Goal: Task Accomplishment & Management: Complete application form

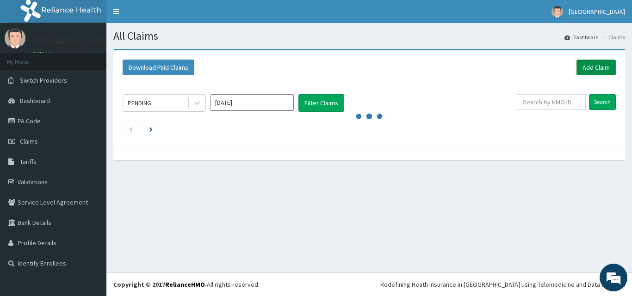
click at [593, 65] on link "Add Claim" at bounding box center [595, 68] width 39 height 16
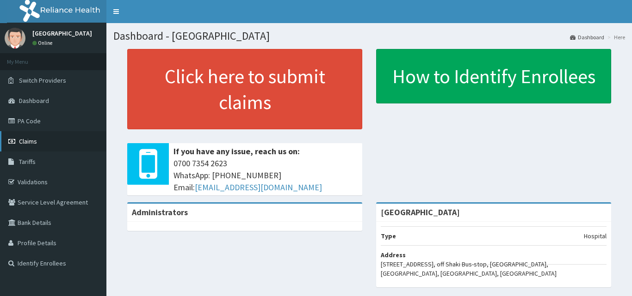
click at [57, 135] on link "Claims" at bounding box center [53, 141] width 106 height 20
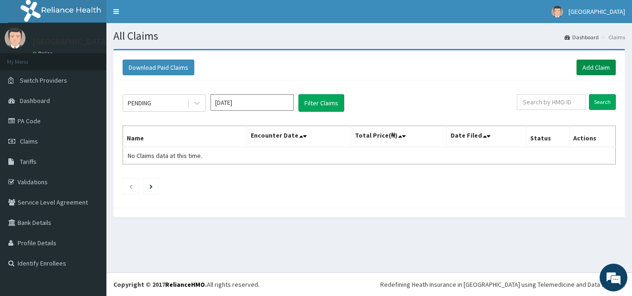
click at [592, 70] on link "Add Claim" at bounding box center [595, 68] width 39 height 16
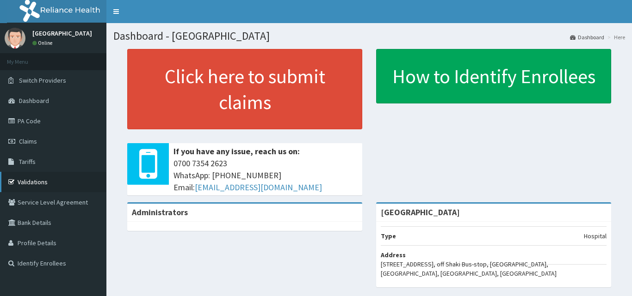
click at [37, 183] on link "Validations" at bounding box center [53, 182] width 106 height 20
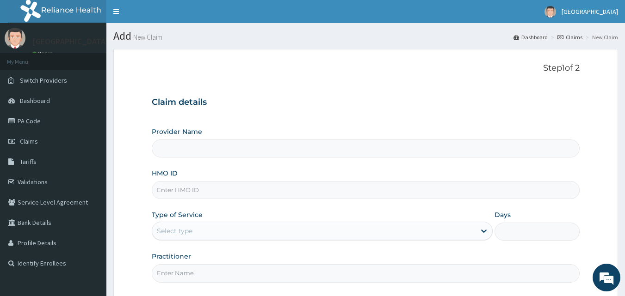
type input "[GEOGRAPHIC_DATA]"
click at [301, 192] on input "HMO ID" at bounding box center [366, 190] width 428 height 18
paste input "RAM/10092/J"
type input "RAM/10092/J"
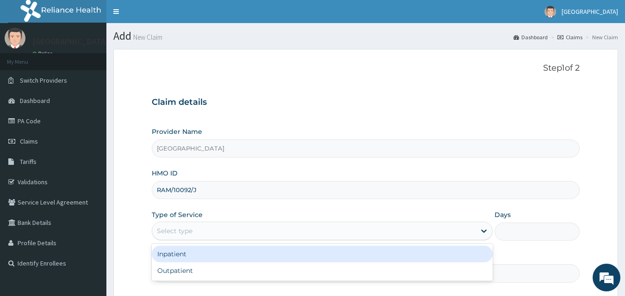
click at [318, 228] on div "Select type" at bounding box center [313, 231] width 323 height 15
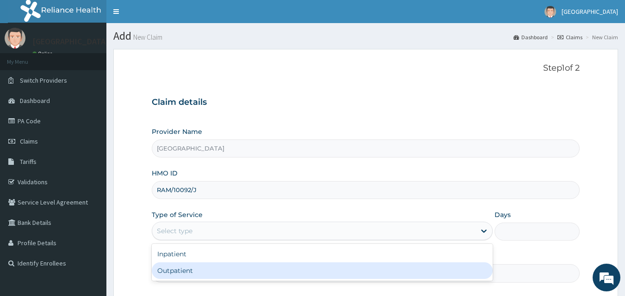
type input "1"
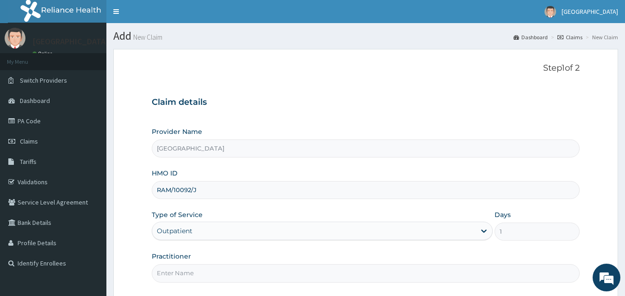
click at [509, 265] on input "Practitioner" at bounding box center [366, 273] width 428 height 18
type input "DR. BARRY"
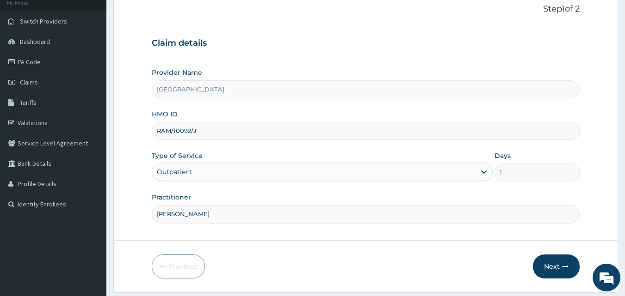
scroll to position [86, 0]
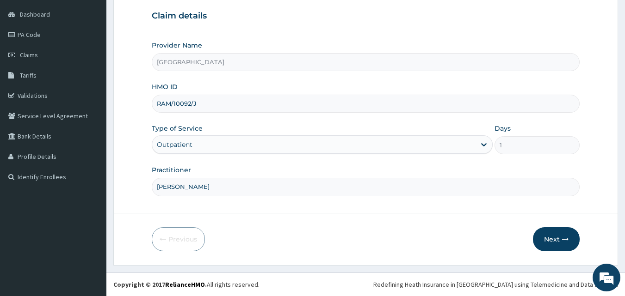
click at [482, 190] on input "DR. BARRY" at bounding box center [366, 187] width 428 height 18
click at [557, 242] on button "Next" at bounding box center [556, 240] width 47 height 24
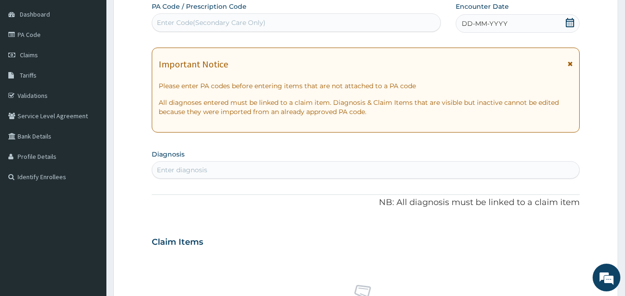
click at [572, 18] on icon at bounding box center [569, 22] width 9 height 9
click at [468, 165] on div "Enter diagnosis" at bounding box center [365, 170] width 427 height 15
type input "malari"
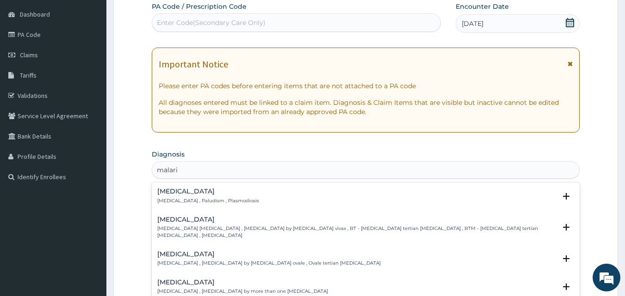
click at [327, 191] on div "Malaria Malaria , Paludism , Plasmodiosis" at bounding box center [365, 196] width 417 height 16
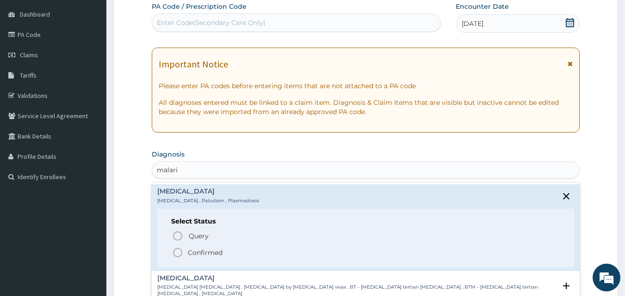
click at [179, 251] on icon "status option filled" at bounding box center [177, 252] width 11 height 11
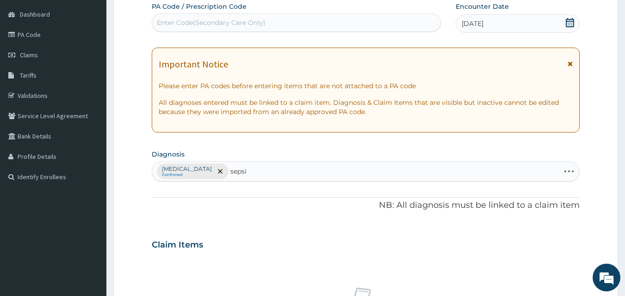
type input "sepsis"
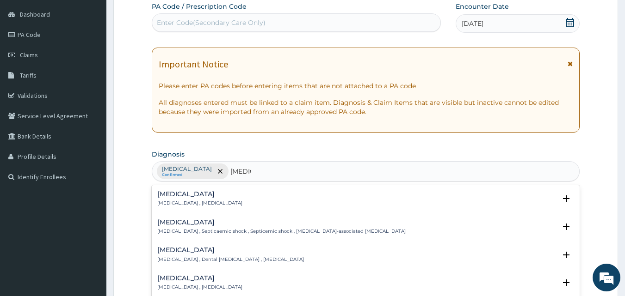
click at [198, 197] on h4 "Sepsis" at bounding box center [199, 194] width 85 height 7
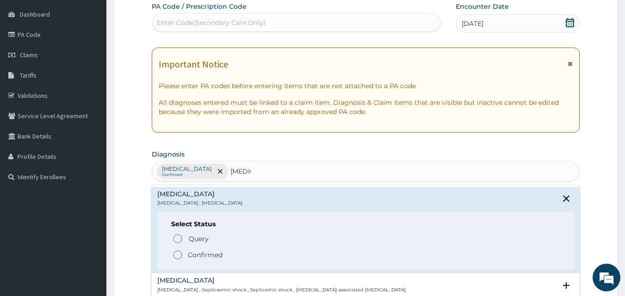
click at [198, 197] on h4 "Sepsis" at bounding box center [199, 194] width 85 height 7
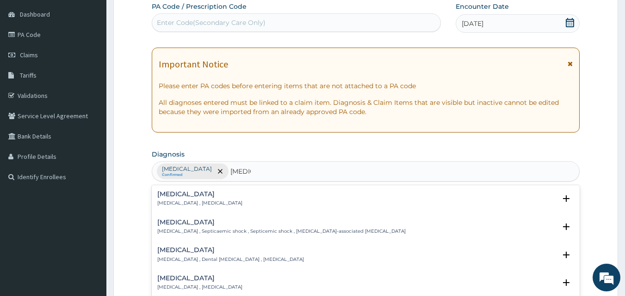
click at [166, 199] on div "Sepsis Systemic infection , Sepsis" at bounding box center [199, 199] width 85 height 16
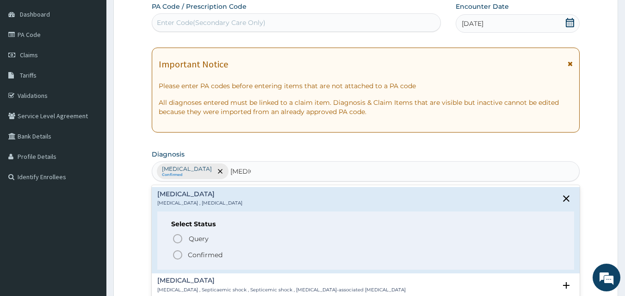
click at [180, 253] on circle "status option filled" at bounding box center [177, 255] width 8 height 8
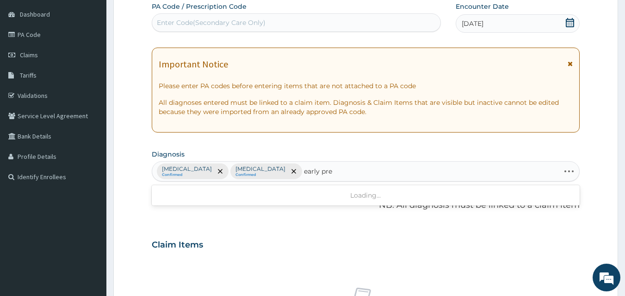
type input "early preg"
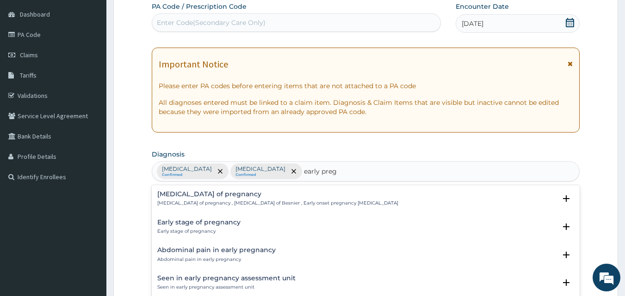
click at [191, 230] on p "Early stage of pregnancy" at bounding box center [198, 231] width 83 height 6
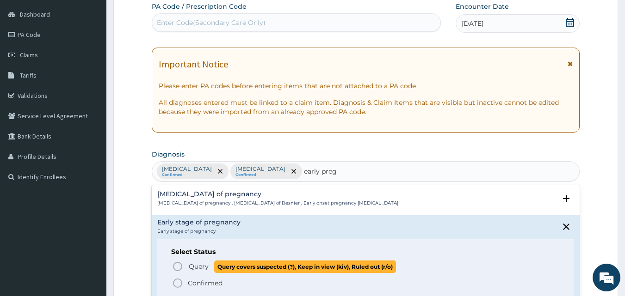
click at [179, 268] on icon "status option query" at bounding box center [177, 266] width 11 height 11
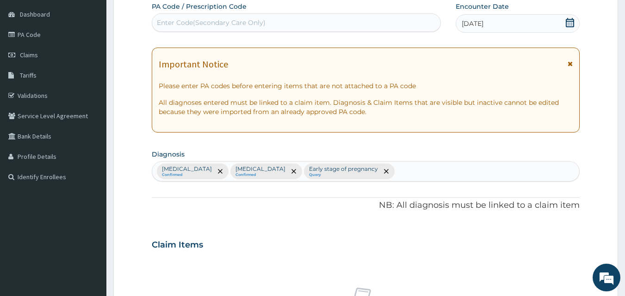
scroll to position [345, 0]
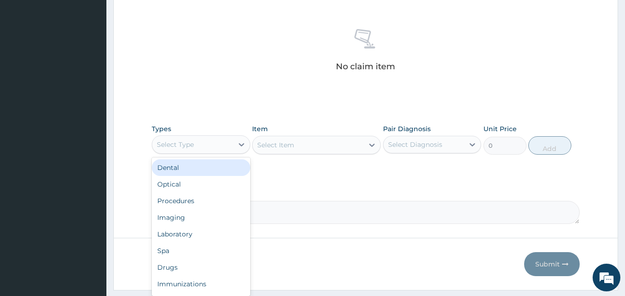
click at [221, 141] on div "Select Type" at bounding box center [192, 144] width 81 height 15
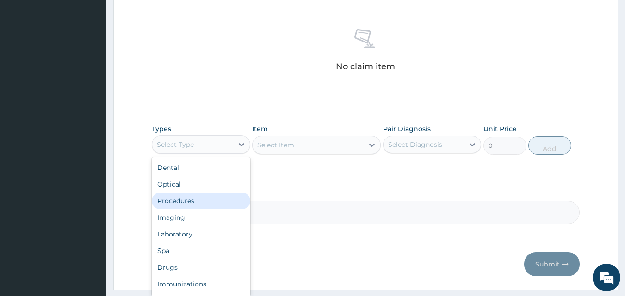
click at [196, 199] on div "Procedures" at bounding box center [201, 201] width 98 height 17
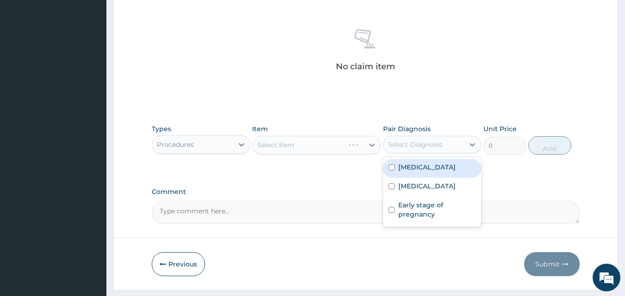
click at [439, 148] on div "Select Diagnosis" at bounding box center [415, 144] width 54 height 9
click at [432, 172] on div "Malaria" at bounding box center [432, 168] width 98 height 19
checkbox input "true"
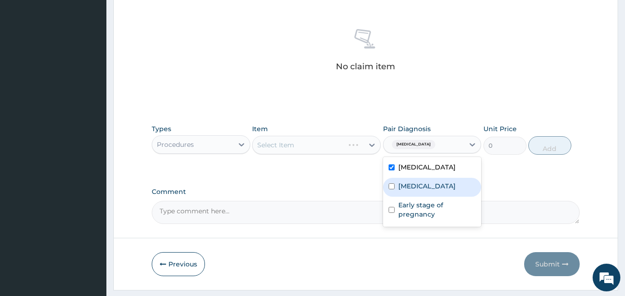
click at [430, 178] on div "Sepsis" at bounding box center [432, 187] width 98 height 19
checkbox input "true"
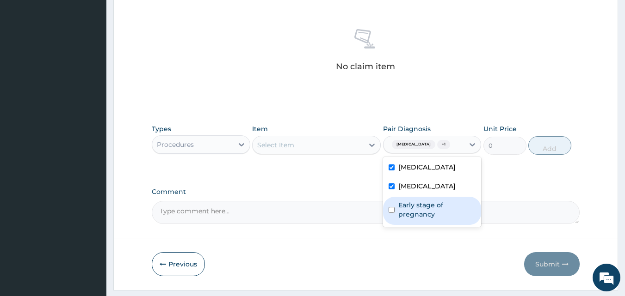
click at [422, 205] on label "Early stage of pregnancy" at bounding box center [437, 210] width 78 height 18
checkbox input "true"
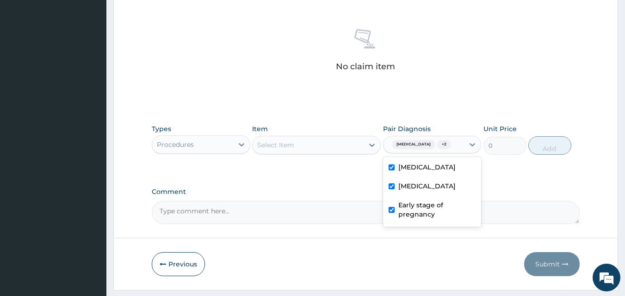
click at [348, 140] on div "Select Item" at bounding box center [307, 145] width 111 height 15
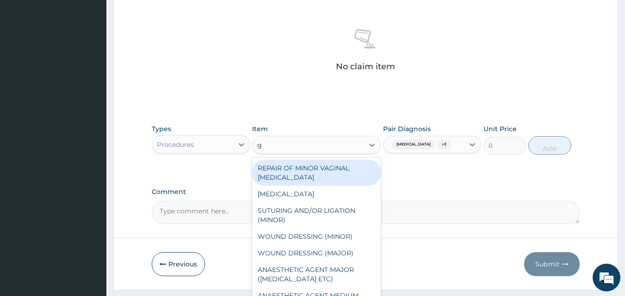
type input "gp"
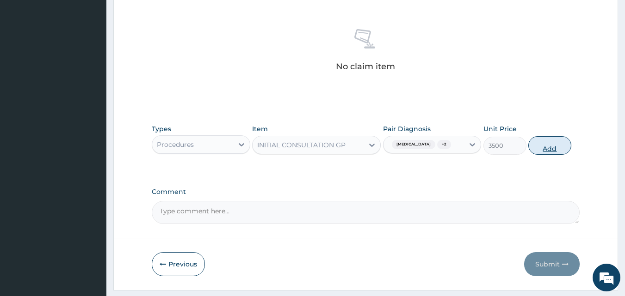
click at [545, 143] on button "Add" at bounding box center [549, 145] width 43 height 18
type input "0"
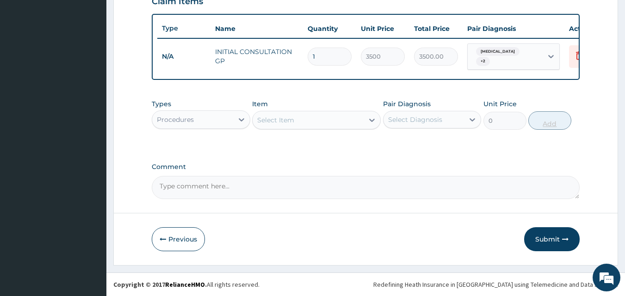
scroll to position [333, 0]
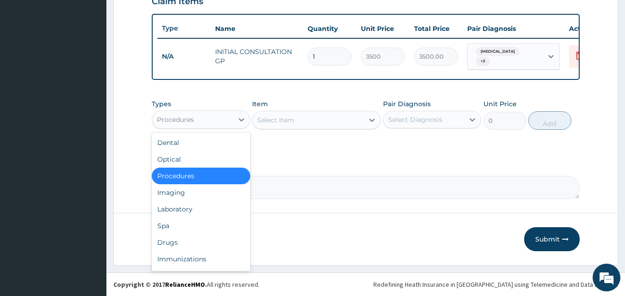
click at [218, 115] on div "Procedures" at bounding box center [192, 119] width 81 height 15
click at [197, 243] on div "Drugs" at bounding box center [201, 242] width 98 height 17
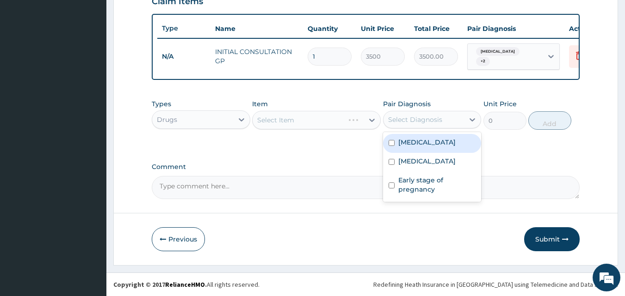
click at [453, 119] on div "Select Diagnosis" at bounding box center [423, 119] width 81 height 15
click at [444, 144] on div "Malaria" at bounding box center [432, 143] width 98 height 19
checkbox input "true"
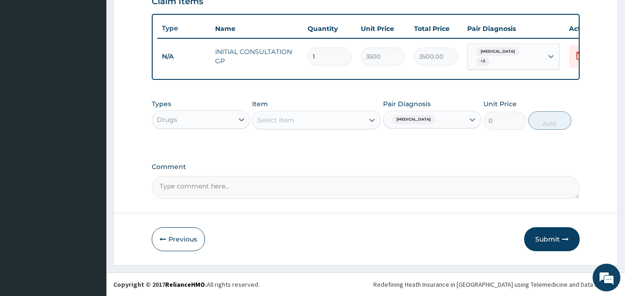
click at [324, 120] on div "Select Item" at bounding box center [307, 120] width 111 height 15
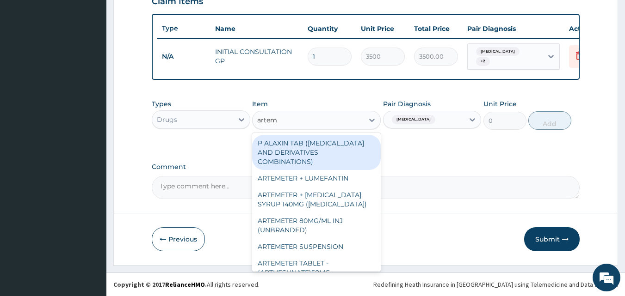
type input "artem"
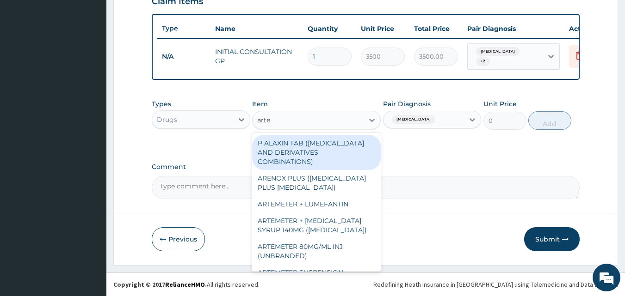
type input "artem"
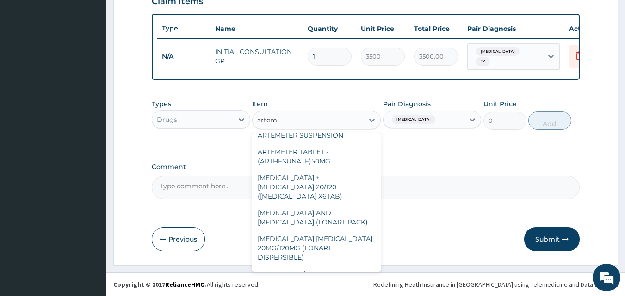
scroll to position [121, 0]
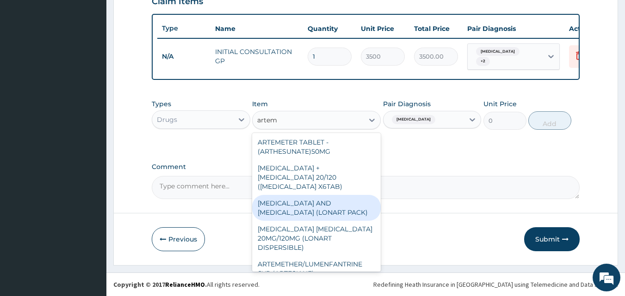
click at [348, 195] on div "ARTEMETHER AND LUMEFANTRINE (LONART PACK)" at bounding box center [316, 208] width 129 height 26
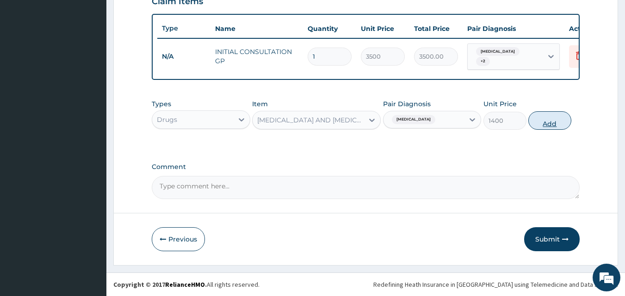
click at [557, 118] on button "Add" at bounding box center [549, 120] width 43 height 18
type input "0"
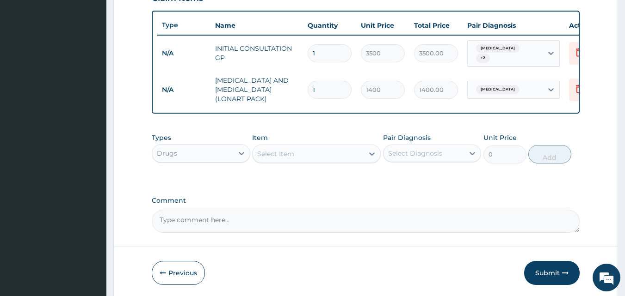
click at [320, 152] on div "Select Item" at bounding box center [307, 154] width 111 height 15
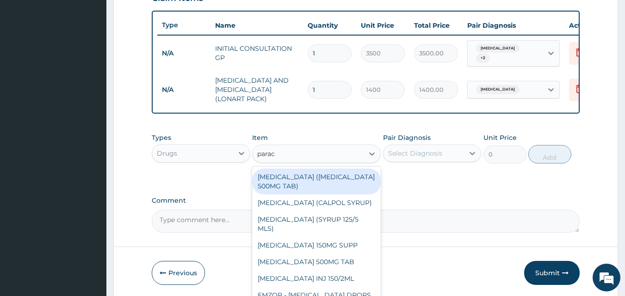
type input "parace"
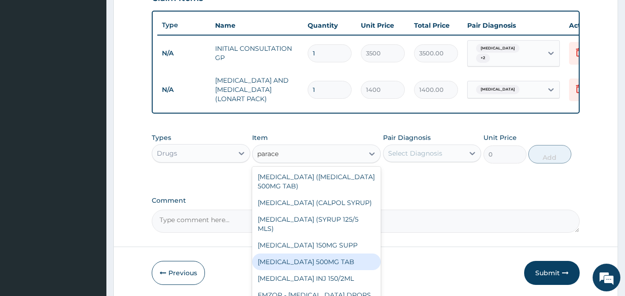
click at [332, 267] on div "PARACETAMOL 500MG TAB" at bounding box center [316, 262] width 129 height 17
type input "35"
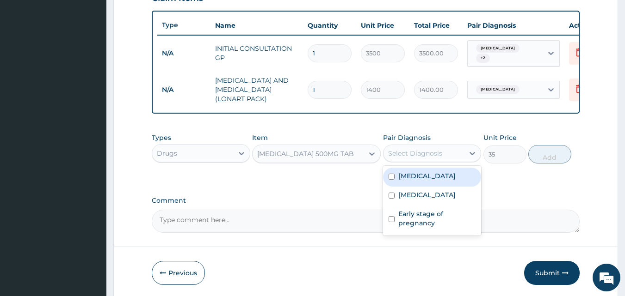
drag, startPoint x: 441, startPoint y: 160, endPoint x: 434, endPoint y: 175, distance: 16.5
click at [434, 162] on div "option Malaria, selected. option Malaria focused, 1 of 3. 3 results available. …" at bounding box center [432, 154] width 98 height 18
click at [434, 175] on div "Malaria" at bounding box center [432, 177] width 98 height 19
checkbox input "true"
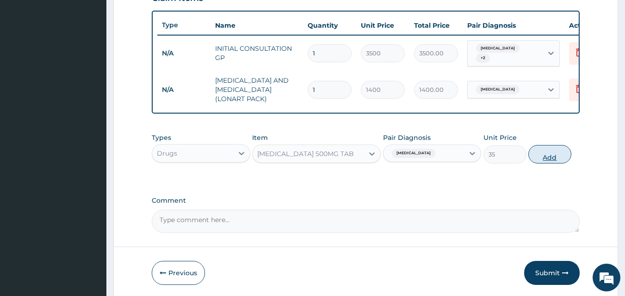
click at [553, 157] on button "Add" at bounding box center [549, 154] width 43 height 18
type input "0"
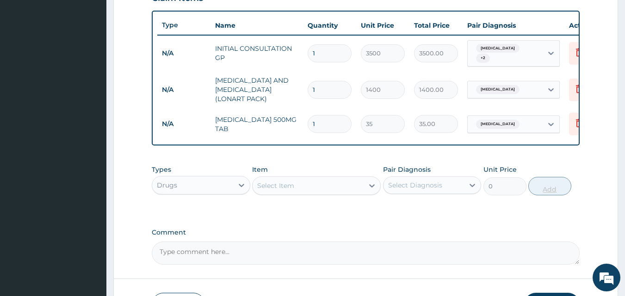
type input "18"
type input "630.00"
type input "18"
click at [308, 193] on div "Select Item" at bounding box center [307, 185] width 111 height 15
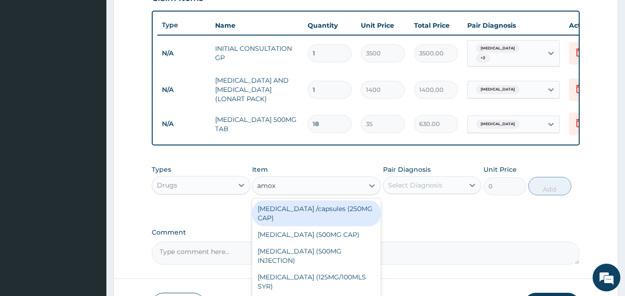
type input "amoxi"
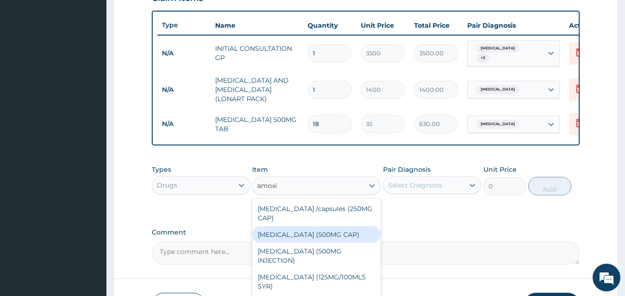
click at [323, 239] on div "AMOXICILLIN (500MG CAP)" at bounding box center [316, 235] width 129 height 17
type input "35"
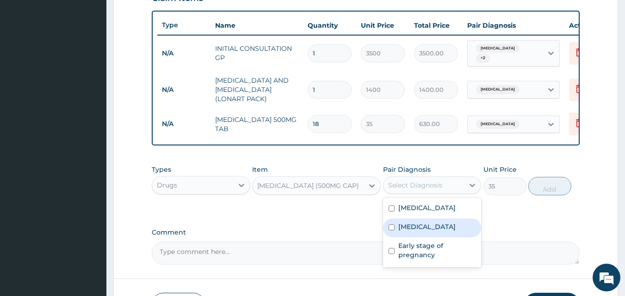
drag, startPoint x: 416, startPoint y: 189, endPoint x: 412, endPoint y: 227, distance: 38.6
click at [412, 194] on div "option Malaria, selected. option Sepsis focused, 2 of 3. 3 results available. U…" at bounding box center [432, 186] width 98 height 18
click at [412, 227] on label "Sepsis" at bounding box center [426, 226] width 57 height 9
checkbox input "true"
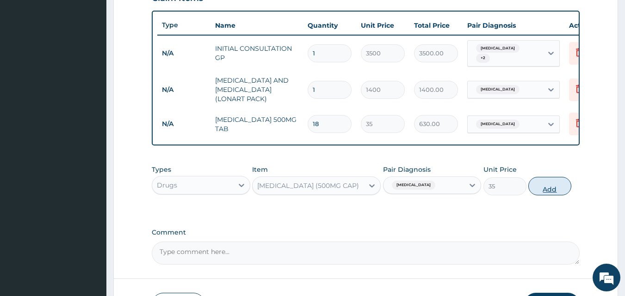
click at [550, 195] on button "Add" at bounding box center [549, 186] width 43 height 18
type input "0"
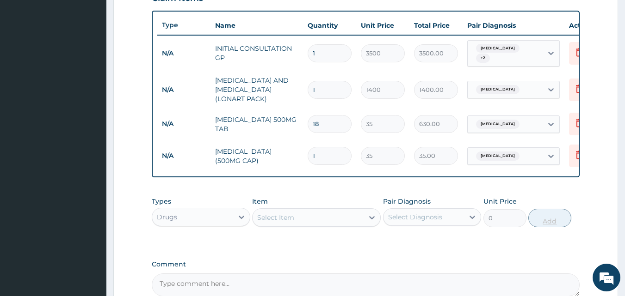
type input "15"
type input "525.00"
type input "15"
click at [233, 221] on div at bounding box center [241, 217] width 17 height 17
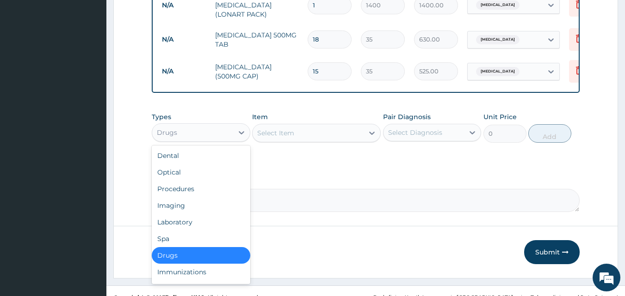
scroll to position [434, 0]
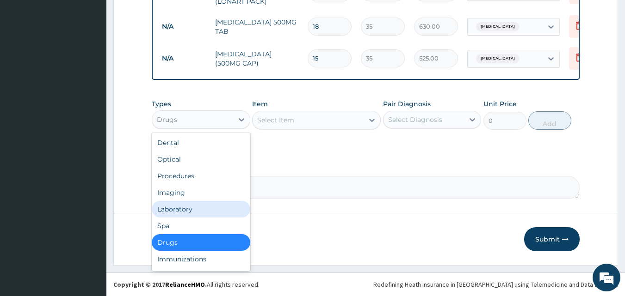
click at [202, 215] on div "Laboratory" at bounding box center [201, 209] width 98 height 17
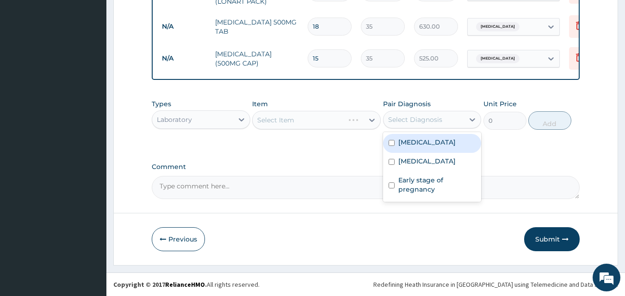
click at [395, 119] on div "Select Diagnosis" at bounding box center [415, 119] width 54 height 9
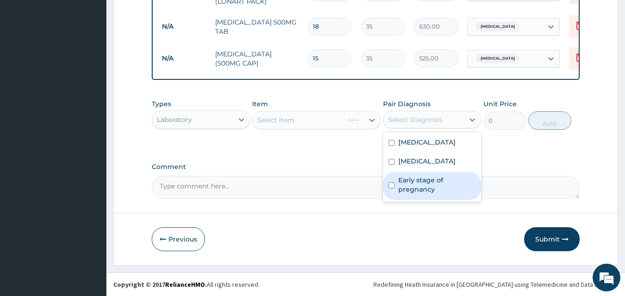
click at [410, 184] on label "Early stage of pregnancy" at bounding box center [437, 185] width 78 height 18
checkbox input "true"
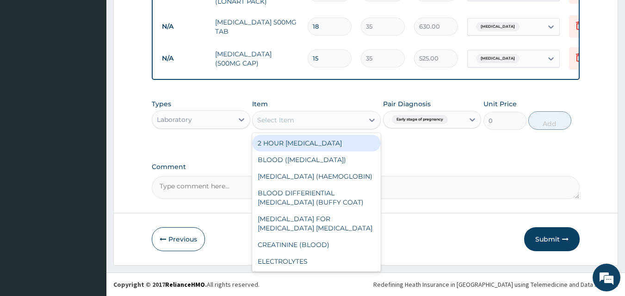
click at [332, 116] on div "Select Item" at bounding box center [307, 120] width 111 height 15
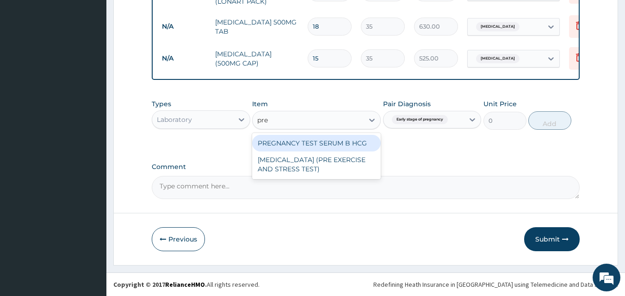
type input "preg"
click at [332, 148] on div "PREGNANCY TEST SERUM B HCG" at bounding box center [316, 143] width 129 height 17
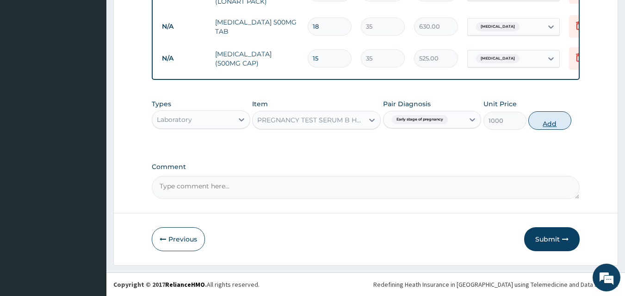
click at [544, 121] on button "Add" at bounding box center [549, 120] width 43 height 18
type input "0"
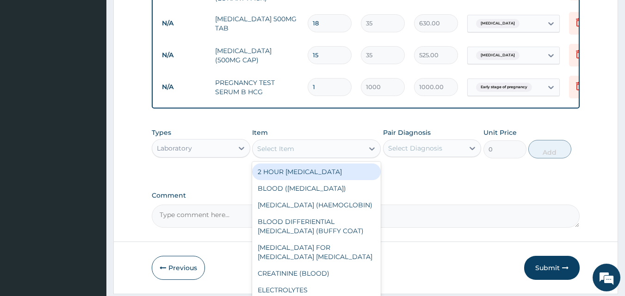
click at [362, 145] on div "Select Item" at bounding box center [307, 148] width 111 height 15
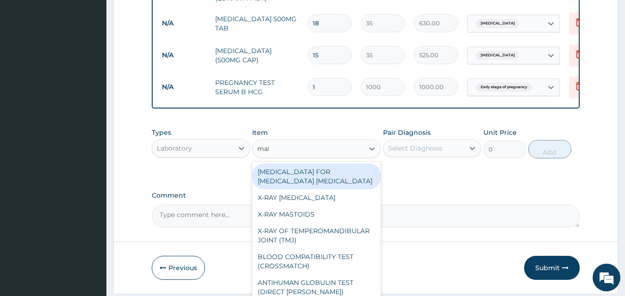
type input "mala"
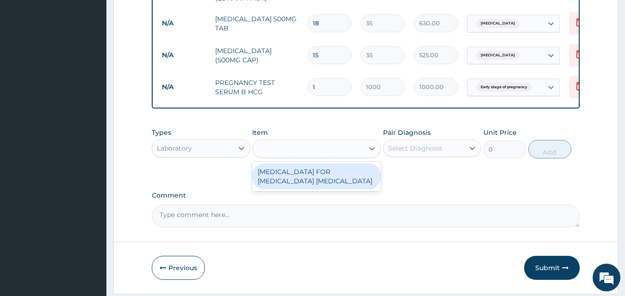
type input "2200"
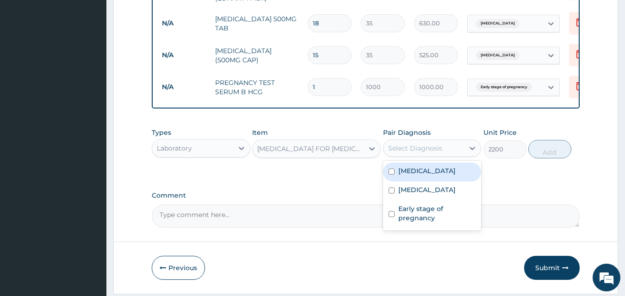
click at [463, 146] on div "Select Diagnosis" at bounding box center [423, 148] width 81 height 15
click at [432, 175] on div "Malaria" at bounding box center [432, 172] width 98 height 19
checkbox input "true"
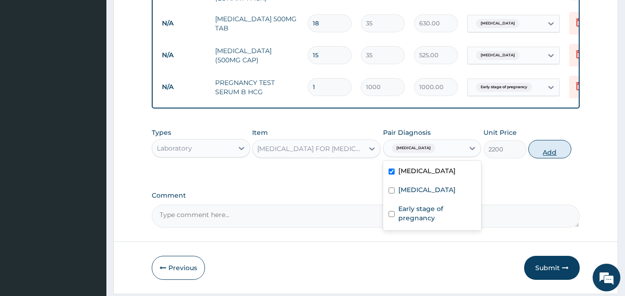
click at [542, 159] on button "Add" at bounding box center [549, 149] width 43 height 18
type input "0"
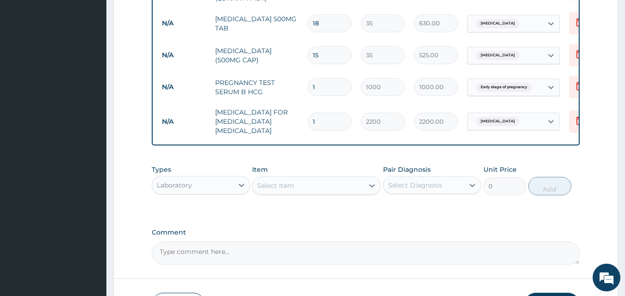
click at [350, 186] on div "Select Item" at bounding box center [307, 185] width 111 height 15
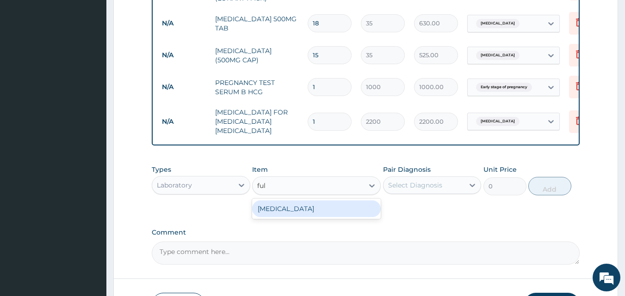
type input "full"
type input "3800"
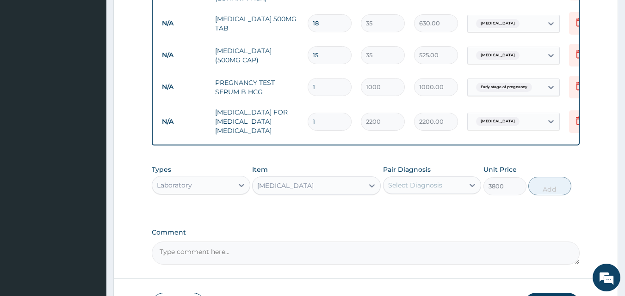
click at [420, 181] on div "Select Diagnosis" at bounding box center [415, 185] width 54 height 9
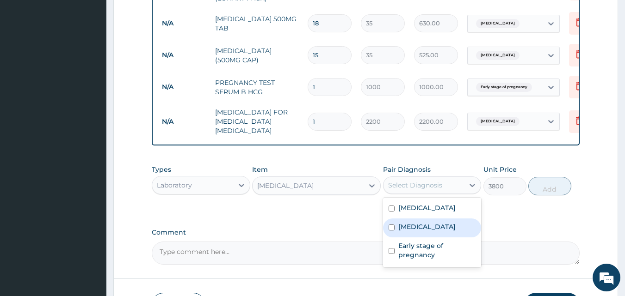
click at [403, 219] on div "Sepsis" at bounding box center [432, 228] width 98 height 19
checkbox input "true"
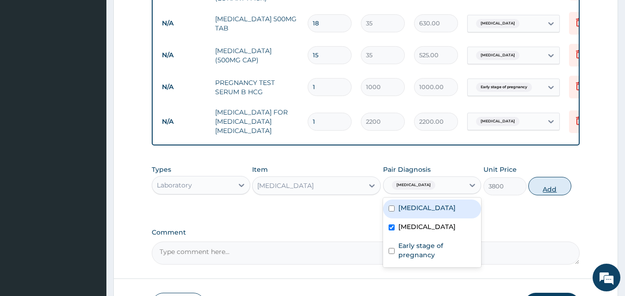
click at [555, 179] on button "Add" at bounding box center [549, 186] width 43 height 18
type input "0"
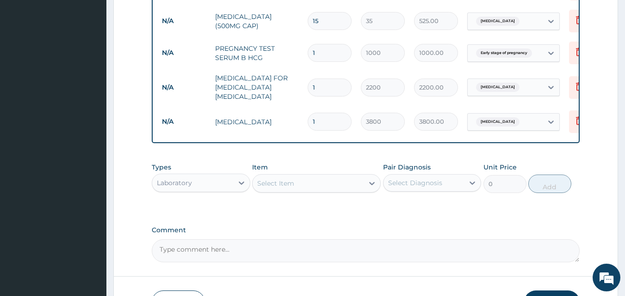
scroll to position [530, 0]
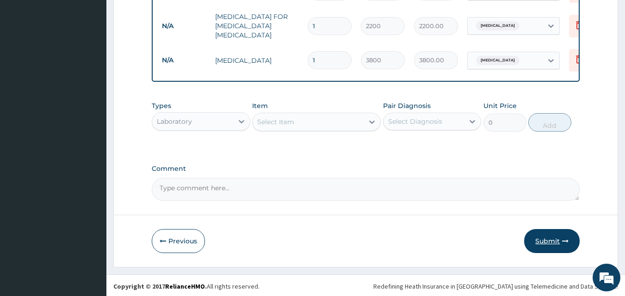
click at [543, 244] on button "Submit" at bounding box center [551, 241] width 55 height 24
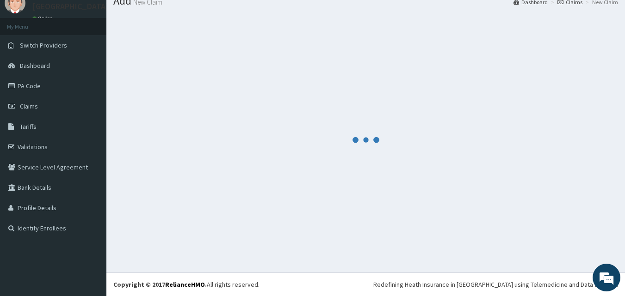
scroll to position [35, 0]
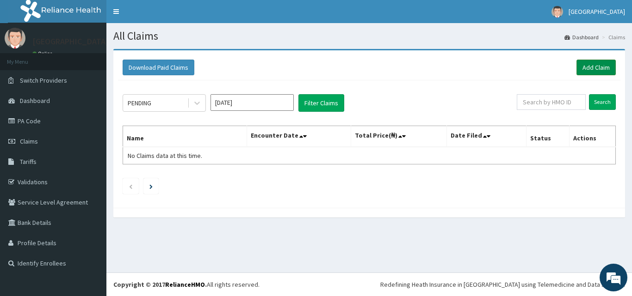
click at [597, 63] on link "Add Claim" at bounding box center [595, 68] width 39 height 16
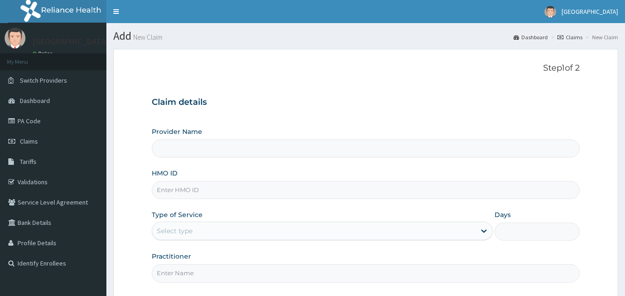
click at [259, 191] on input "HMO ID" at bounding box center [366, 190] width 428 height 18
paste input "LTR/10034/B"
type input "LTR/10034/B"
type input "[GEOGRAPHIC_DATA]"
type input "LTR/10034/B"
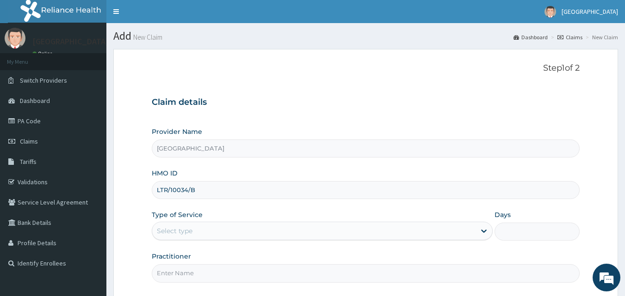
click at [278, 226] on div "Select type" at bounding box center [313, 231] width 323 height 15
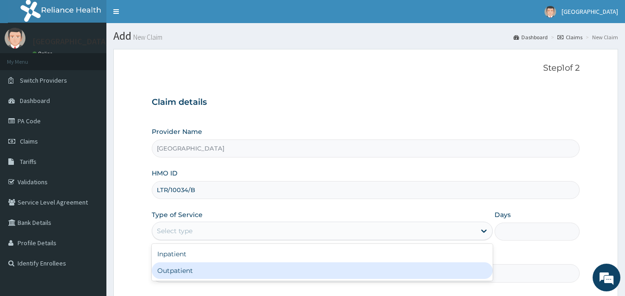
click at [253, 264] on div "Outpatient" at bounding box center [322, 271] width 341 height 17
type input "1"
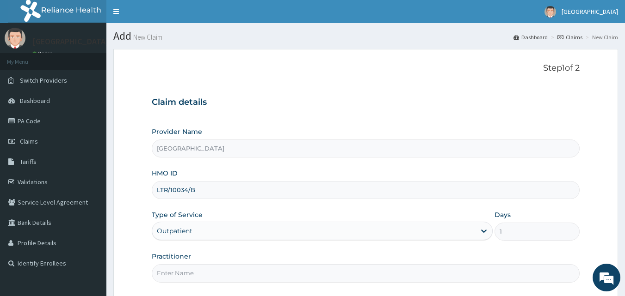
click at [253, 266] on input "Practitioner" at bounding box center [366, 273] width 428 height 18
type input "DR. BARRY"
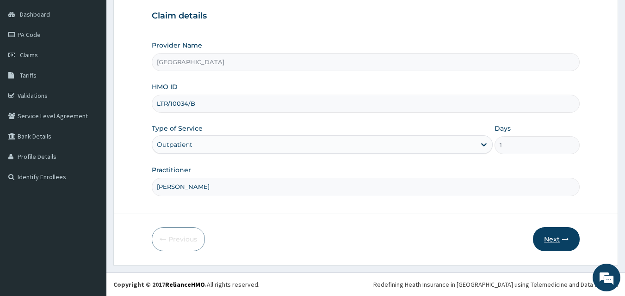
click at [541, 237] on button "Next" at bounding box center [556, 240] width 47 height 24
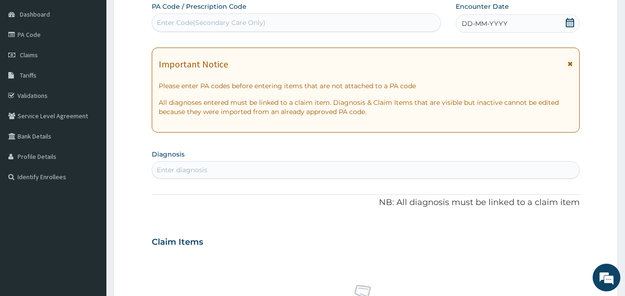
click at [571, 24] on icon at bounding box center [569, 22] width 9 height 9
click at [407, 177] on div "Enter diagnosis" at bounding box center [365, 170] width 427 height 15
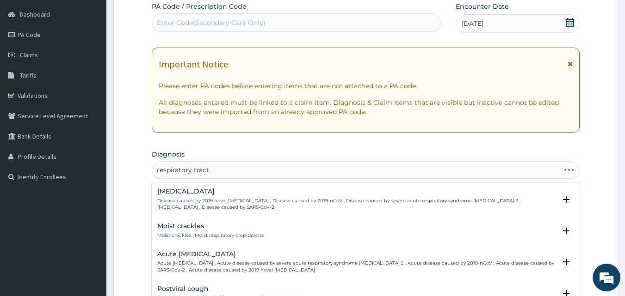
type input "respiratory tract"
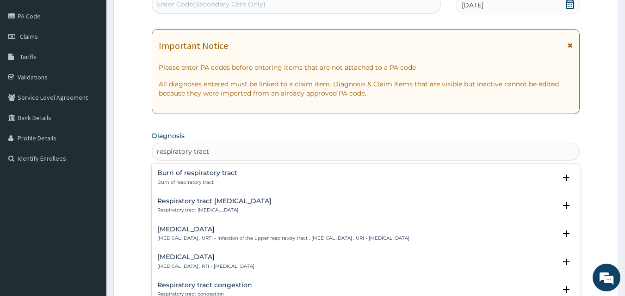
scroll to position [104, 0]
click at [192, 258] on h4 "Respiratory tract infection" at bounding box center [205, 258] width 97 height 7
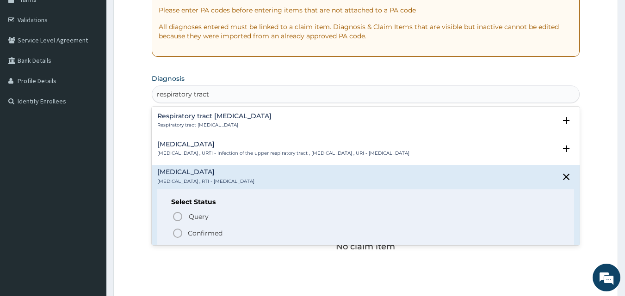
scroll to position [78, 0]
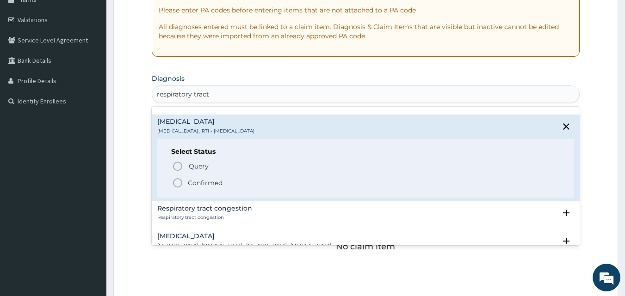
click at [179, 180] on icon "status option filled" at bounding box center [177, 183] width 11 height 11
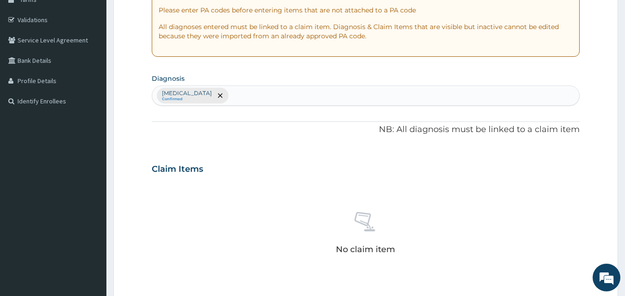
scroll to position [370, 0]
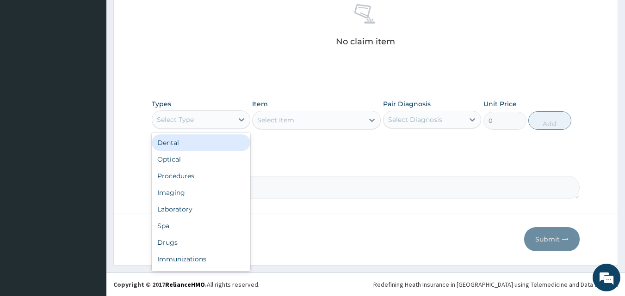
click at [204, 123] on div "Select Type" at bounding box center [192, 119] width 81 height 15
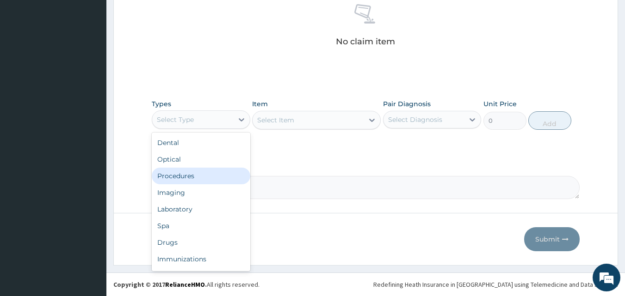
click at [191, 183] on div "Procedures" at bounding box center [201, 176] width 98 height 17
click at [191, 183] on textarea "Comment" at bounding box center [366, 187] width 428 height 23
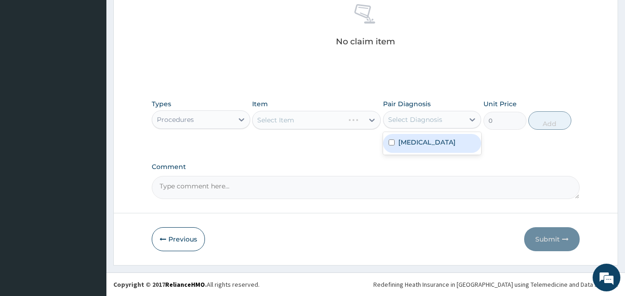
click at [430, 122] on div "Select Diagnosis" at bounding box center [415, 119] width 54 height 9
click at [427, 144] on label "Respiratory tract infection" at bounding box center [426, 142] width 57 height 9
checkbox input "true"
click at [312, 121] on div "Select Item" at bounding box center [316, 120] width 129 height 18
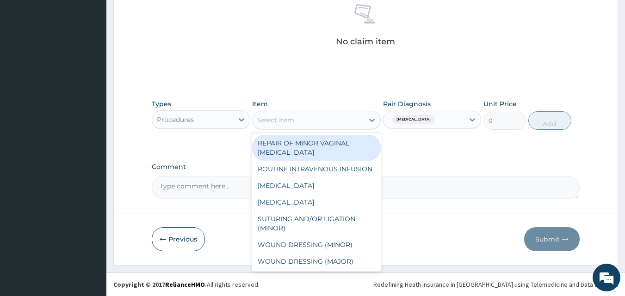
click at [336, 122] on div "Select Item" at bounding box center [307, 120] width 111 height 15
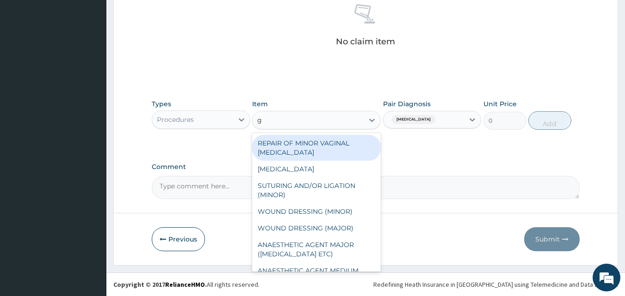
type input "gp"
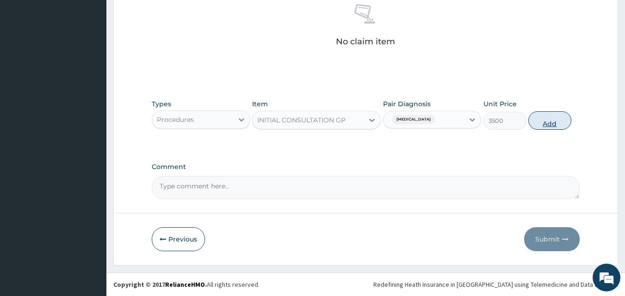
click at [542, 119] on button "Add" at bounding box center [549, 120] width 43 height 18
type input "0"
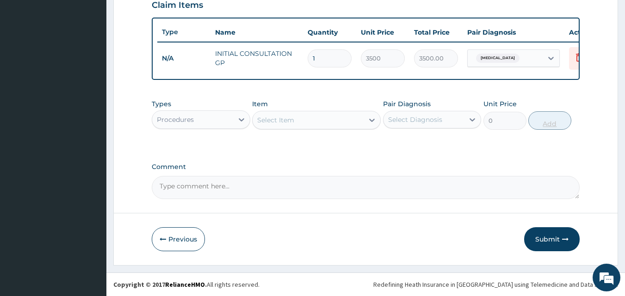
scroll to position [333, 0]
click at [179, 113] on div "Procedures" at bounding box center [192, 119] width 81 height 15
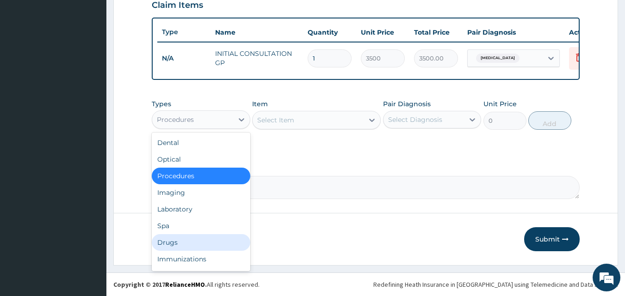
click at [161, 241] on div "Drugs" at bounding box center [201, 242] width 98 height 17
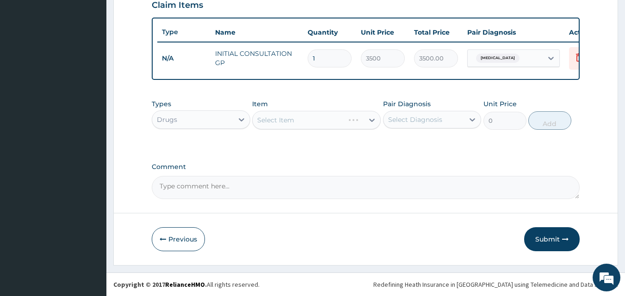
click at [394, 123] on div "Select Diagnosis" at bounding box center [415, 119] width 54 height 9
click at [383, 151] on div "Respiratory tract infection" at bounding box center [432, 143] width 98 height 19
checkbox input "true"
click at [301, 118] on div "Select Item" at bounding box center [307, 120] width 111 height 15
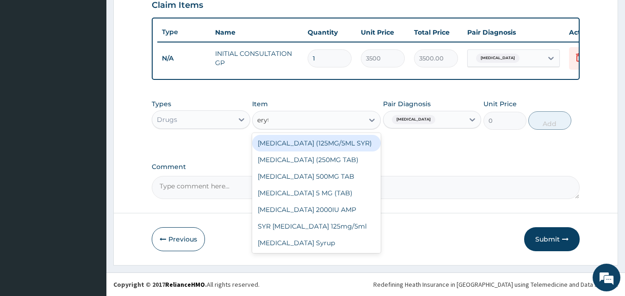
type input "eryth"
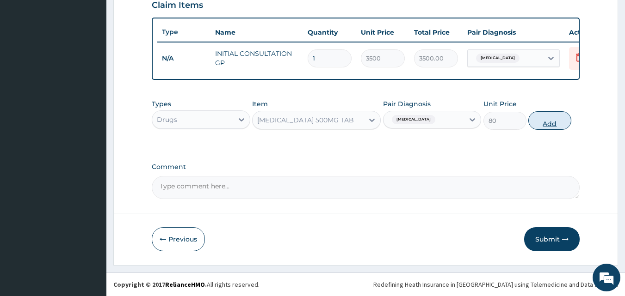
click at [536, 120] on button "Add" at bounding box center [549, 120] width 43 height 18
type input "0"
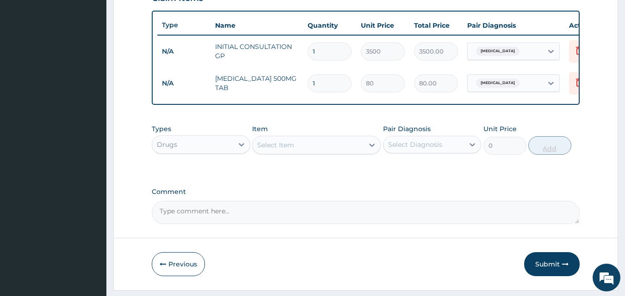
type input "10"
type input "800.00"
type input "10"
click at [293, 149] on div "Select Item" at bounding box center [275, 145] width 37 height 9
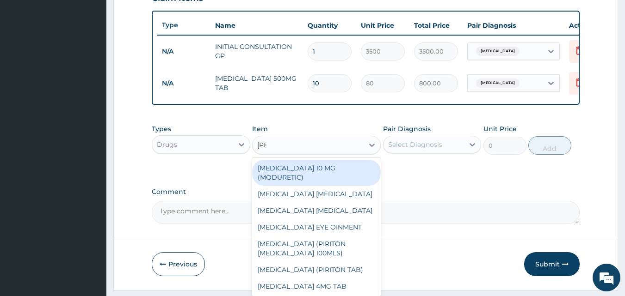
type input "lorat"
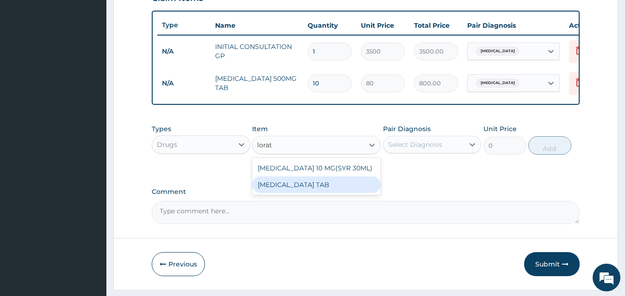
type input "100"
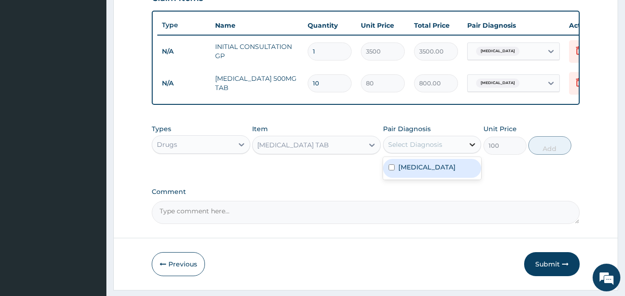
click at [474, 149] on icon at bounding box center [471, 144] width 9 height 9
click at [448, 178] on div "Respiratory tract infection" at bounding box center [432, 168] width 98 height 19
checkbox input "true"
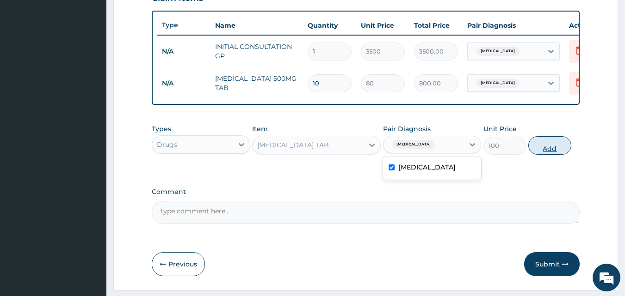
click at [550, 150] on button "Add" at bounding box center [549, 145] width 43 height 18
type input "0"
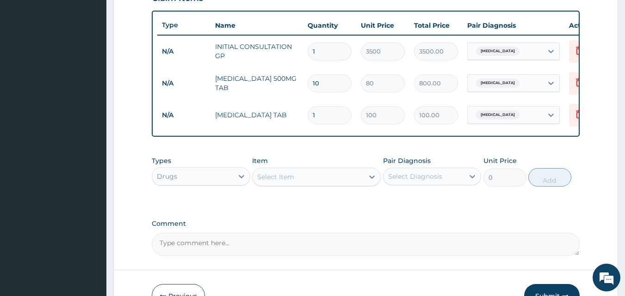
type input "2"
type input "200.00"
type input "3"
type input "300.00"
type input "4"
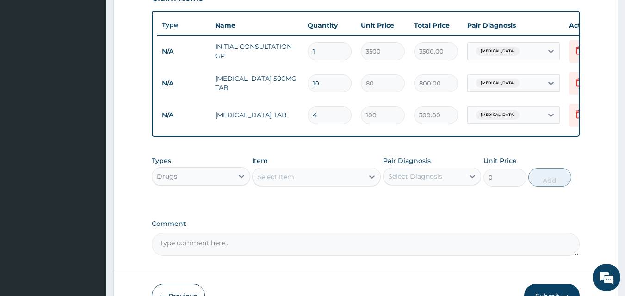
type input "400.00"
type input "5"
type input "500.00"
click at [341, 184] on div "Select Item" at bounding box center [307, 177] width 111 height 15
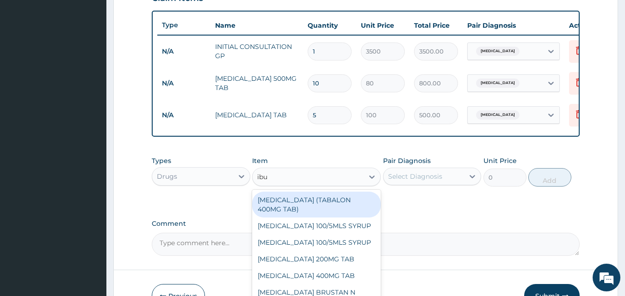
type input "ibup"
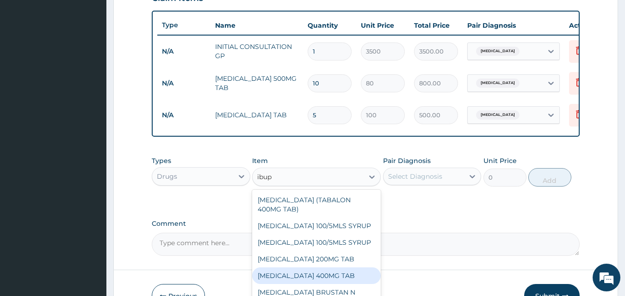
type input "35"
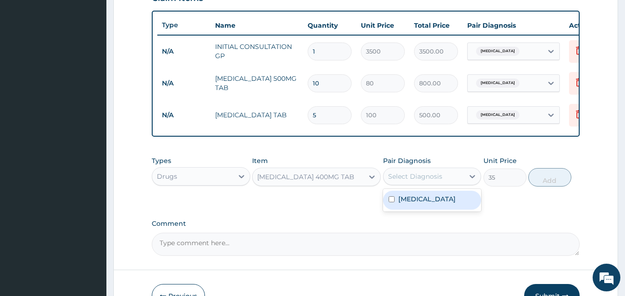
drag, startPoint x: 421, startPoint y: 179, endPoint x: 419, endPoint y: 198, distance: 19.6
click at [419, 185] on div "option Respiratory tract infection, selected. option Respiratory tract infectio…" at bounding box center [432, 177] width 98 height 18
click at [419, 198] on div "Respiratory tract infection" at bounding box center [432, 200] width 98 height 19
checkbox input "true"
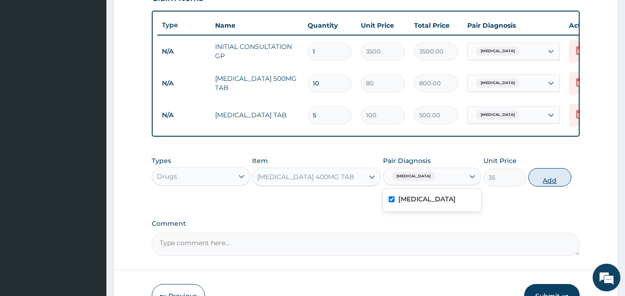
click at [547, 185] on button "Add" at bounding box center [549, 177] width 43 height 18
type input "0"
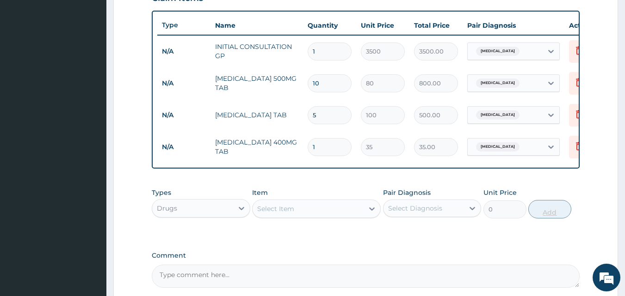
type input "10"
type input "350.00"
type input "10"
click at [273, 212] on div "Select Item" at bounding box center [275, 208] width 37 height 9
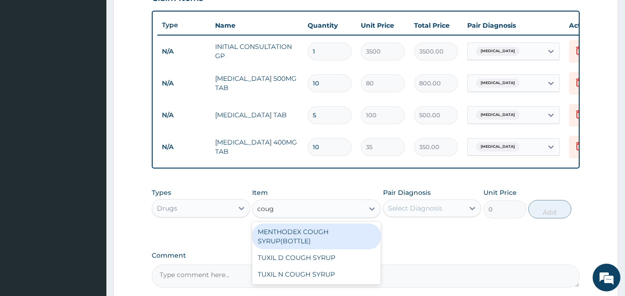
type input "cough"
type input "1200"
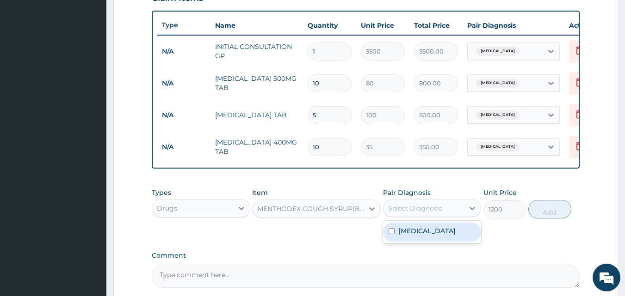
drag, startPoint x: 411, startPoint y: 217, endPoint x: 410, endPoint y: 239, distance: 21.8
click at [410, 217] on div "option Respiratory tract infection, selected. option Respiratory tract infectio…" at bounding box center [432, 209] width 98 height 18
click at [410, 236] on label "Respiratory tract infection" at bounding box center [426, 231] width 57 height 9
checkbox input "true"
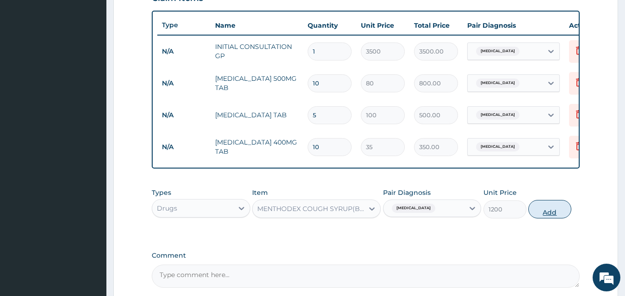
click at [554, 213] on button "Add" at bounding box center [549, 209] width 43 height 18
type input "0"
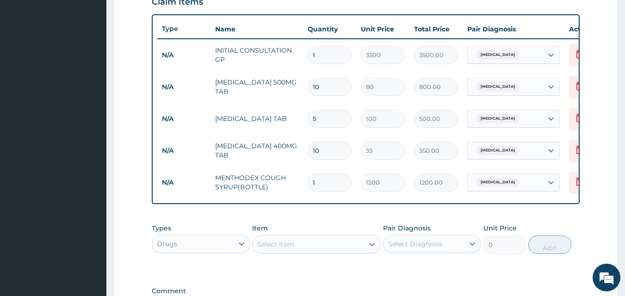
scroll to position [461, 0]
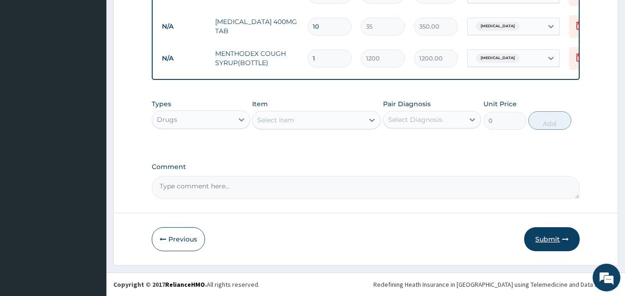
click at [549, 234] on button "Submit" at bounding box center [551, 240] width 55 height 24
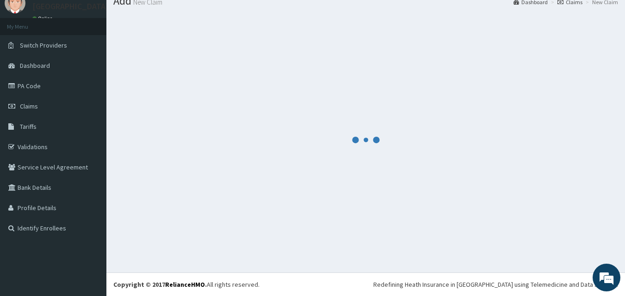
scroll to position [35, 0]
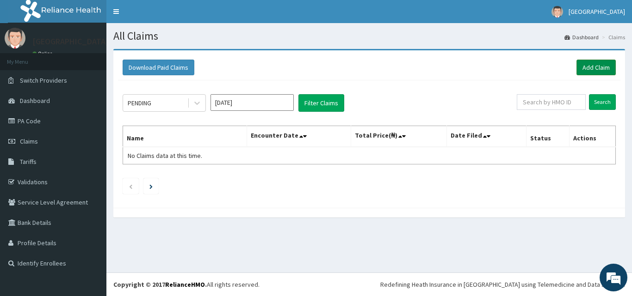
click at [592, 65] on link "Add Claim" at bounding box center [595, 68] width 39 height 16
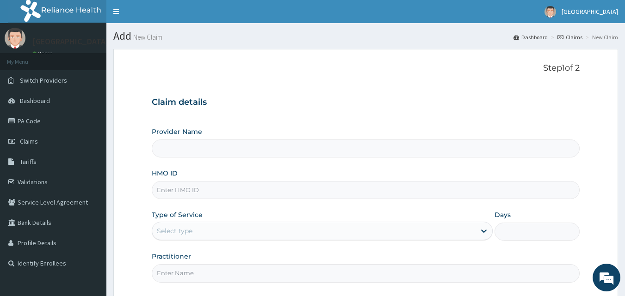
click at [258, 186] on input "HMO ID" at bounding box center [366, 190] width 428 height 18
paste input "LTR/10034/D"
type input "LTR/10034/D"
type input "[GEOGRAPHIC_DATA]"
type input "LTR/10034/D"
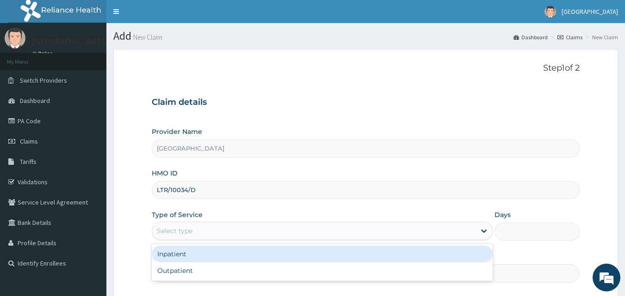
click at [264, 228] on div "Select type" at bounding box center [313, 231] width 323 height 15
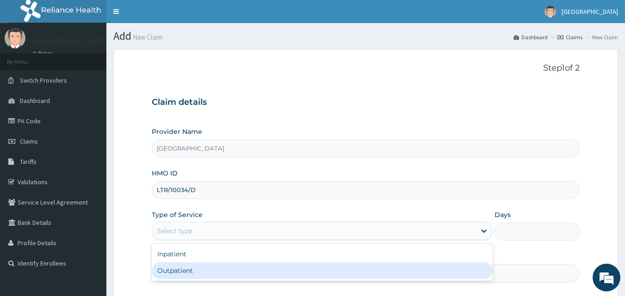
click at [234, 277] on div "Outpatient" at bounding box center [322, 271] width 341 height 17
type input "1"
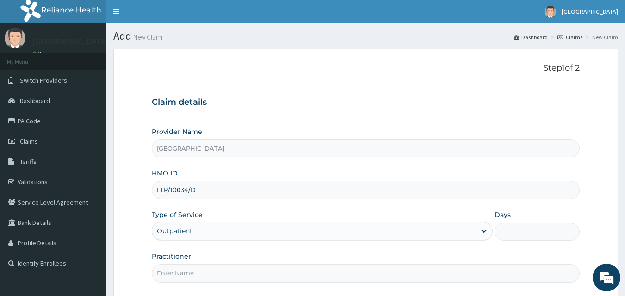
click at [234, 277] on input "Practitioner" at bounding box center [366, 273] width 428 height 18
type input "[PERSON_NAME][GEOGRAPHIC_DATA]"
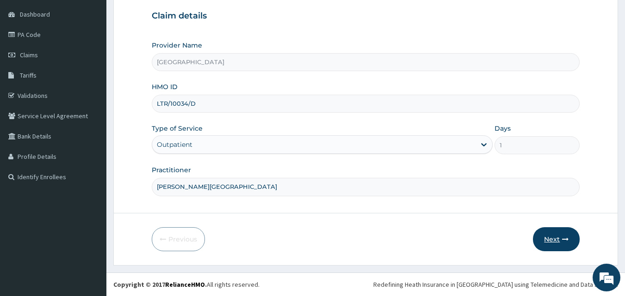
click at [543, 236] on button "Next" at bounding box center [556, 240] width 47 height 24
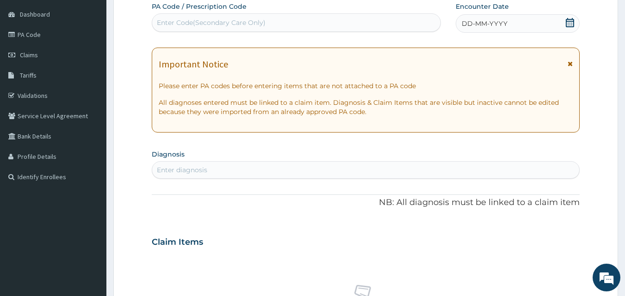
scroll to position [0, 0]
click at [569, 23] on icon at bounding box center [569, 22] width 9 height 9
click at [265, 173] on div "Enter diagnosis" at bounding box center [365, 170] width 427 height 15
type input "respiratory tract"
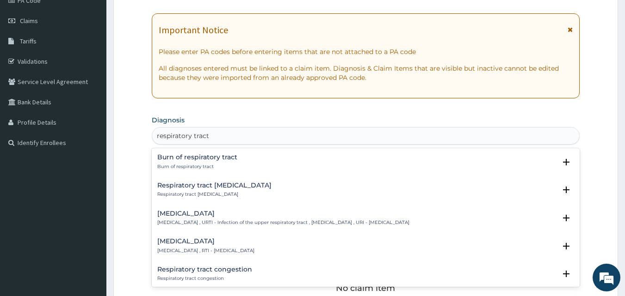
scroll to position [127, 0]
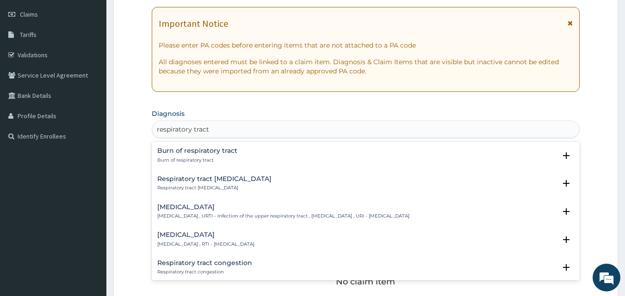
click at [209, 239] on div "Respiratory tract infection Respiratory tract infection , RTI - Respiratory tra…" at bounding box center [205, 240] width 97 height 16
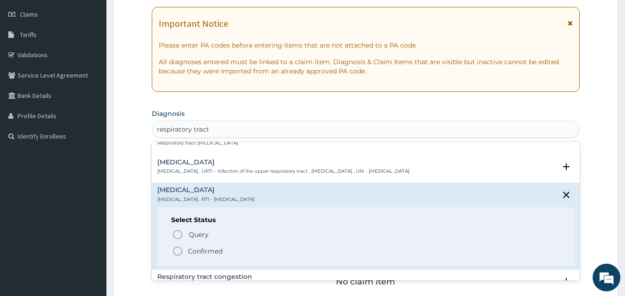
scroll to position [67, 0]
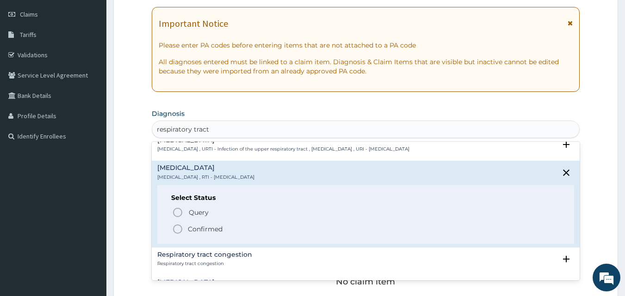
click at [176, 227] on icon "status option filled" at bounding box center [177, 229] width 11 height 11
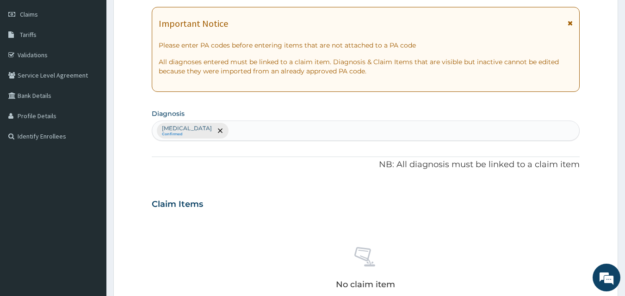
scroll to position [240, 0]
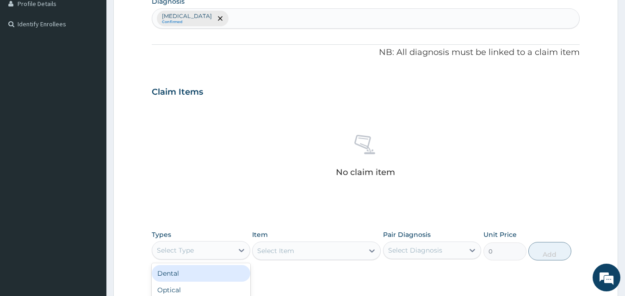
click at [210, 251] on div "Select Type" at bounding box center [192, 250] width 81 height 15
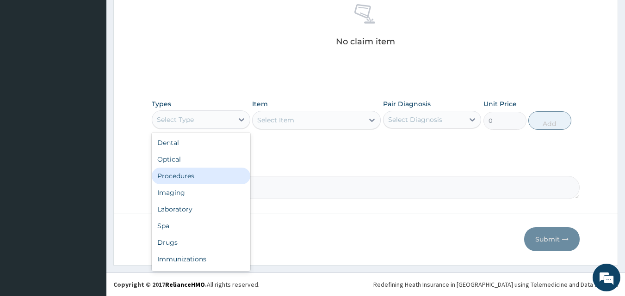
click at [214, 176] on div "Procedures" at bounding box center [201, 176] width 98 height 17
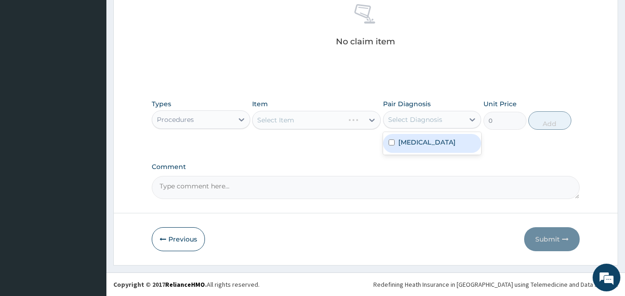
click at [427, 121] on div "Select Diagnosis" at bounding box center [415, 119] width 54 height 9
click at [420, 142] on label "[MEDICAL_DATA]" at bounding box center [426, 142] width 57 height 9
checkbox input "true"
click at [332, 116] on div "Select Item" at bounding box center [316, 120] width 129 height 18
click at [332, 116] on div "Select Item" at bounding box center [307, 120] width 111 height 15
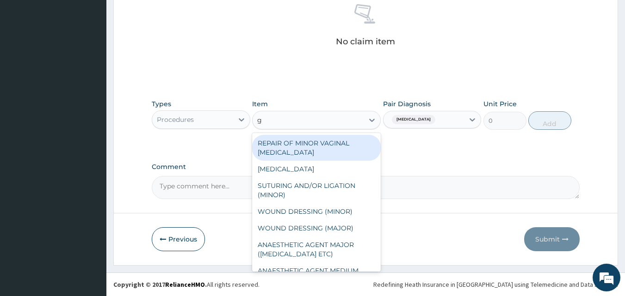
type input "gp"
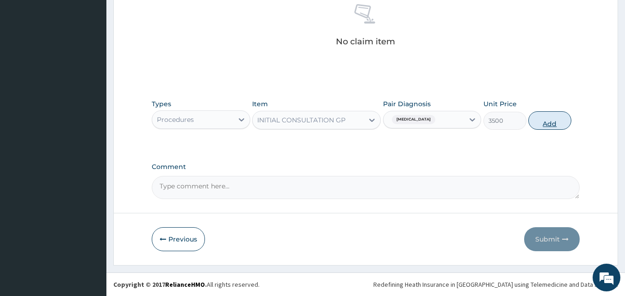
click at [546, 114] on button "Add" at bounding box center [549, 120] width 43 height 18
type input "0"
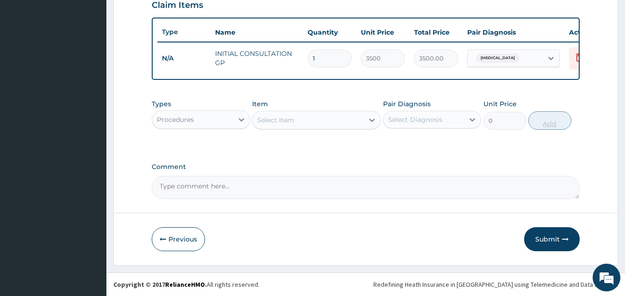
scroll to position [333, 0]
drag, startPoint x: 174, startPoint y: 104, endPoint x: 175, endPoint y: 112, distance: 8.3
click at [175, 112] on div "Types Procedures" at bounding box center [201, 114] width 98 height 31
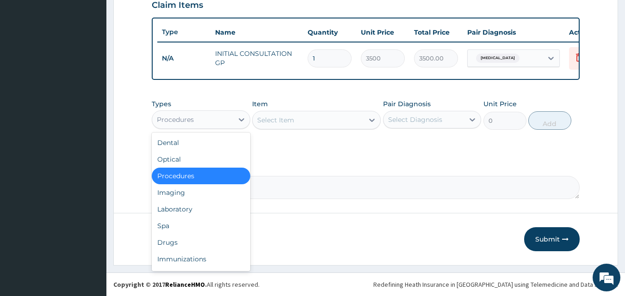
click at [175, 112] on div "Procedures" at bounding box center [192, 119] width 81 height 15
click at [173, 249] on div "Drugs" at bounding box center [201, 242] width 98 height 17
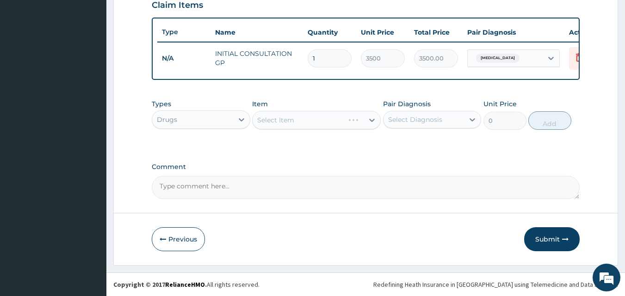
click at [427, 109] on div "Pair Diagnosis Select Diagnosis" at bounding box center [432, 114] width 98 height 31
drag, startPoint x: 423, startPoint y: 115, endPoint x: 406, endPoint y: 146, distance: 35.0
click at [406, 129] on div "option Respiratory tract infection, selected. option Respiratory tract infectio…" at bounding box center [432, 120] width 98 height 18
click at [406, 146] on label "[MEDICAL_DATA]" at bounding box center [426, 142] width 57 height 9
checkbox input "true"
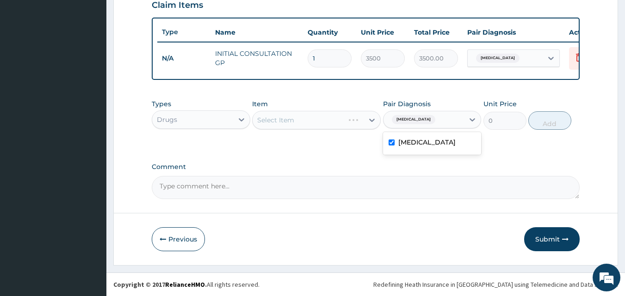
click at [314, 125] on div "Select Item" at bounding box center [316, 120] width 129 height 18
click at [315, 147] on div "Types Drugs Item Select Item Pair Diagnosis Respiratory tract infection Unit Pr…" at bounding box center [366, 122] width 428 height 54
click at [313, 121] on div "Select Item" at bounding box center [307, 120] width 111 height 15
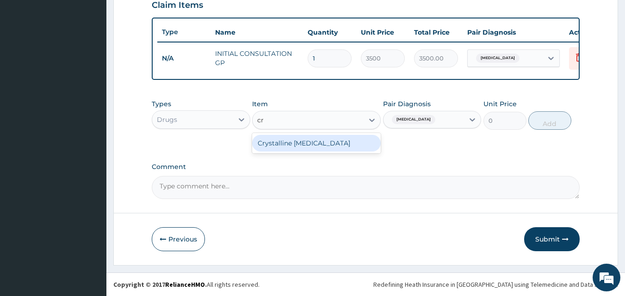
type input "cry"
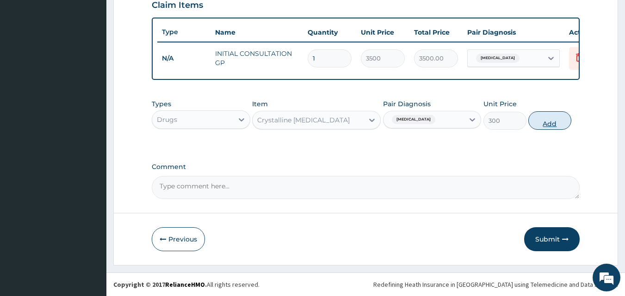
click at [535, 127] on button "Add" at bounding box center [549, 120] width 43 height 18
type input "0"
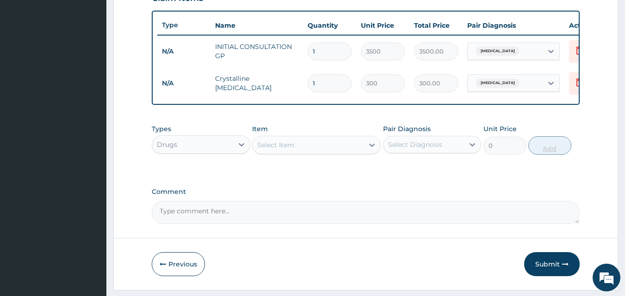
type input "2"
type input "600.00"
type input "3"
type input "900.00"
click at [337, 151] on div "Select Item" at bounding box center [307, 145] width 111 height 15
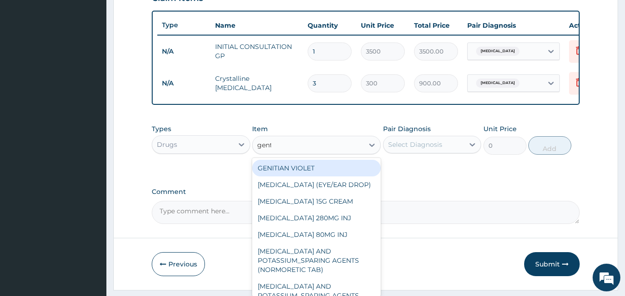
type input "genta"
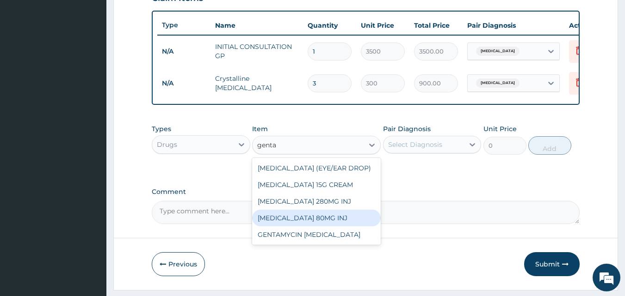
click at [329, 227] on div "GENTAMICIN 80MG INJ" at bounding box center [316, 218] width 129 height 17
type input "350"
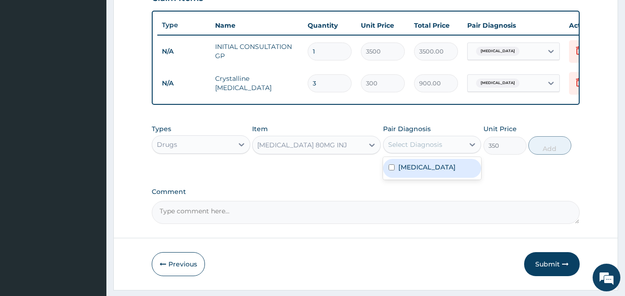
drag, startPoint x: 455, startPoint y: 155, endPoint x: 443, endPoint y: 183, distance: 30.4
click at [443, 154] on div "option Respiratory tract infection, selected. option Respiratory tract infectio…" at bounding box center [432, 145] width 98 height 18
click at [443, 172] on label "[MEDICAL_DATA]" at bounding box center [426, 167] width 57 height 9
checkbox input "true"
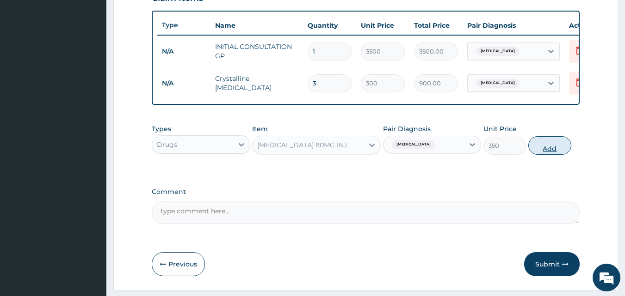
click at [541, 154] on button "Add" at bounding box center [549, 145] width 43 height 18
type input "0"
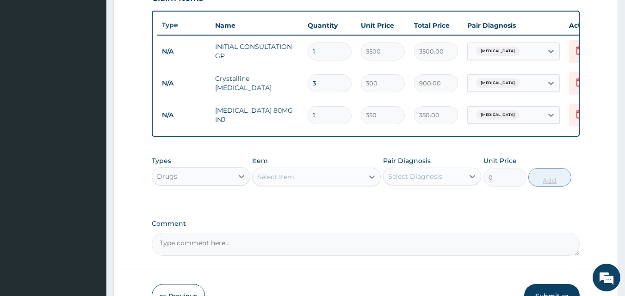
type input "2"
type input "700.00"
click at [331, 184] on div "Select Item" at bounding box center [307, 177] width 111 height 15
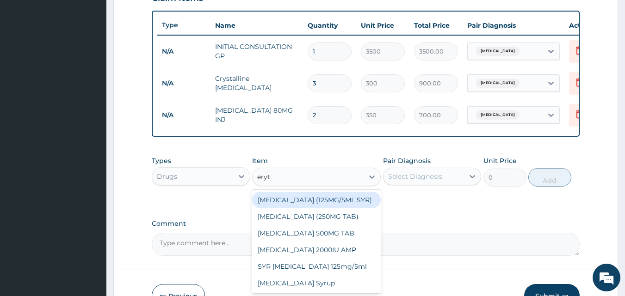
type input "eryth"
click at [354, 203] on div "[MEDICAL_DATA] (125MG/5ML SYR)" at bounding box center [316, 200] width 129 height 17
type input "100"
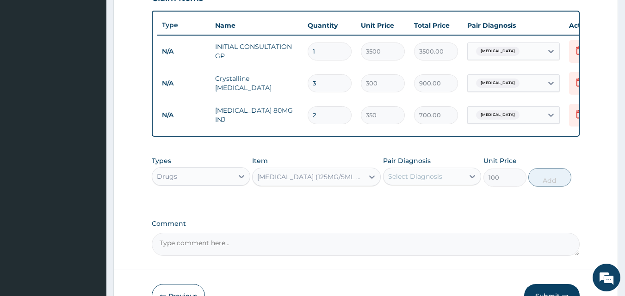
click at [406, 181] on div "Select Diagnosis" at bounding box center [415, 176] width 54 height 9
click at [407, 204] on label "Respiratory tract infection" at bounding box center [426, 199] width 57 height 9
checkbox input "true"
click at [560, 185] on button "Add" at bounding box center [549, 177] width 43 height 18
type input "0"
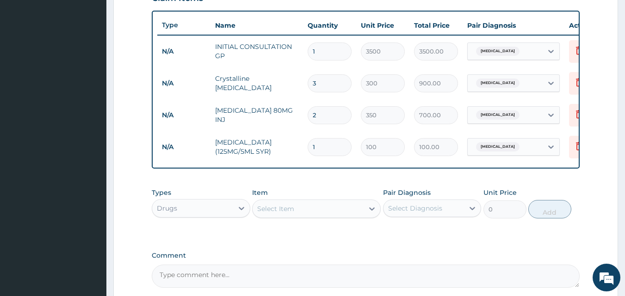
click at [291, 214] on div "Select Item" at bounding box center [275, 208] width 37 height 9
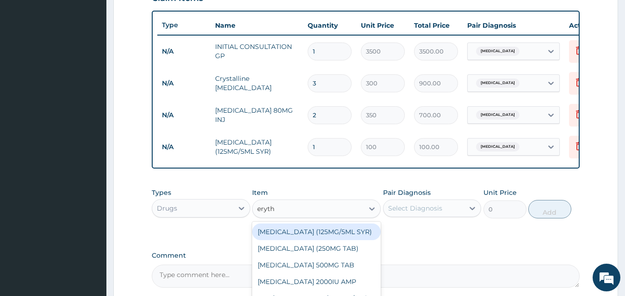
type input "eryth"
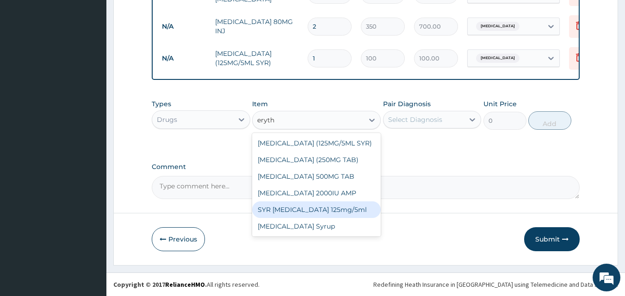
click at [289, 213] on div "SYR [MEDICAL_DATA] 125mg/5ml" at bounding box center [316, 210] width 129 height 17
type input "2000"
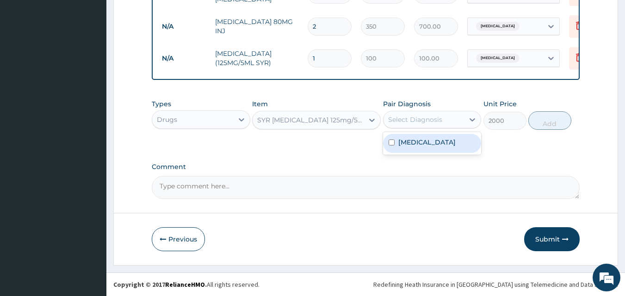
click at [422, 114] on div "Select Diagnosis" at bounding box center [423, 119] width 81 height 15
click at [419, 142] on label "Respiratory tract infection" at bounding box center [426, 142] width 57 height 9
checkbox input "true"
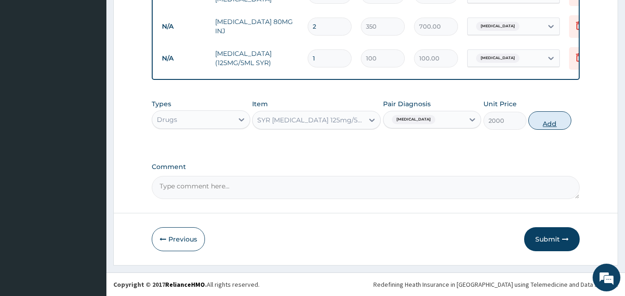
click at [552, 124] on button "Add" at bounding box center [549, 120] width 43 height 18
type input "0"
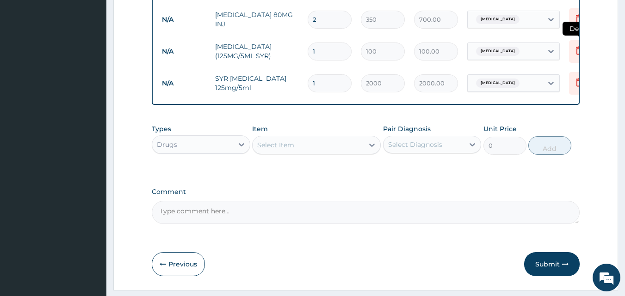
click at [576, 56] on icon at bounding box center [579, 51] width 20 height 23
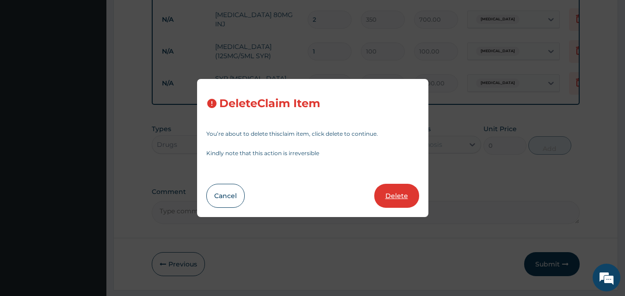
click at [392, 198] on button "Delete" at bounding box center [396, 196] width 45 height 24
type input "2000"
type input "2000.00"
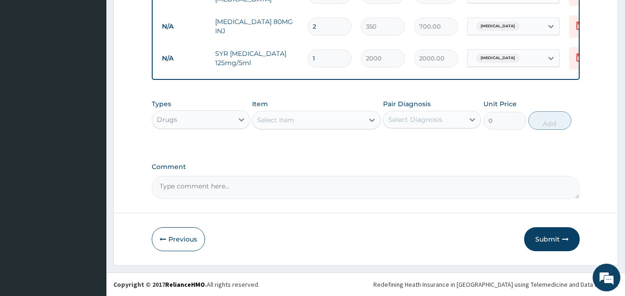
click at [268, 127] on div "Select Item" at bounding box center [307, 120] width 111 height 15
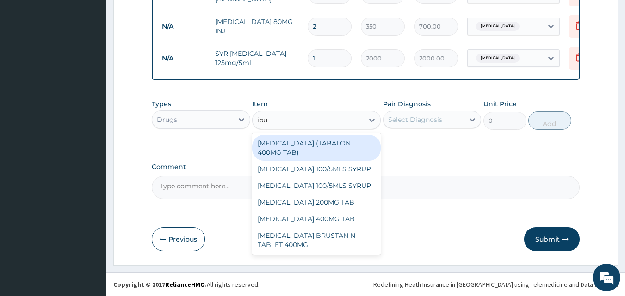
type input "ibup"
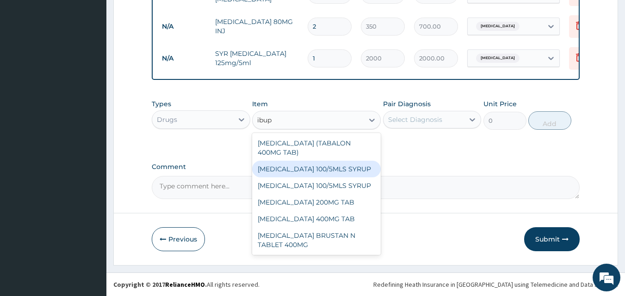
click at [334, 170] on div "IBUPROFEN 100/5MLS SYRUP" at bounding box center [316, 169] width 129 height 17
type input "500"
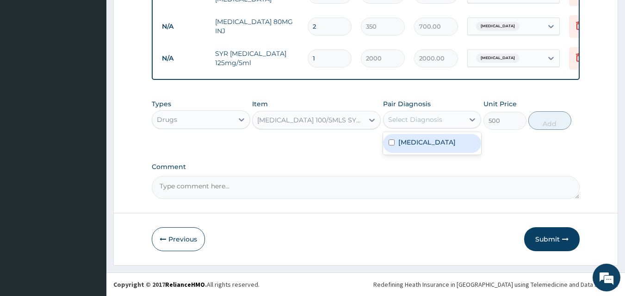
drag, startPoint x: 434, startPoint y: 114, endPoint x: 432, endPoint y: 148, distance: 33.8
click at [432, 129] on div "option Respiratory tract infection, selected. option Respiratory tract infectio…" at bounding box center [432, 120] width 98 height 18
click at [432, 147] on label "Respiratory tract infection" at bounding box center [426, 142] width 57 height 9
checkbox input "true"
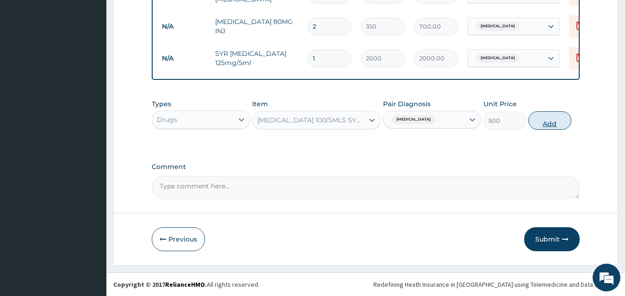
click at [546, 118] on button "Add" at bounding box center [549, 120] width 43 height 18
type input "0"
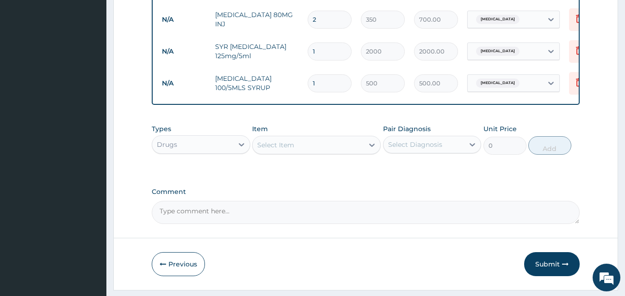
click at [299, 152] on div "Select Item" at bounding box center [307, 145] width 111 height 15
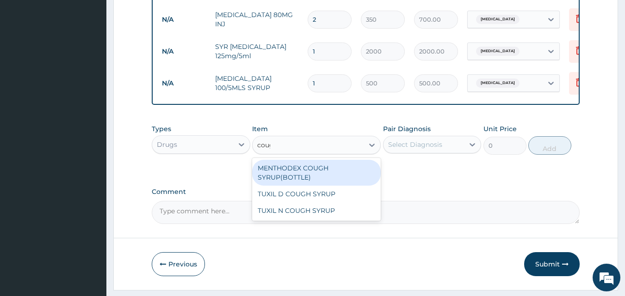
type input "cough"
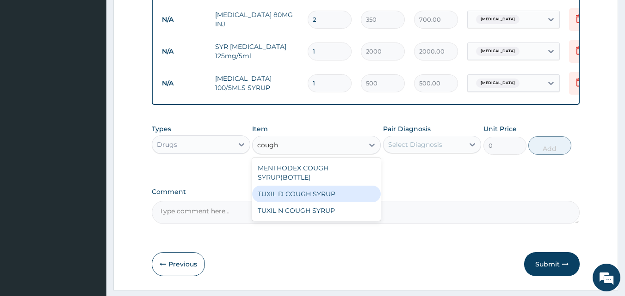
click at [317, 197] on div "TUXIL D COUGH SYRUP" at bounding box center [316, 194] width 129 height 17
type input "500"
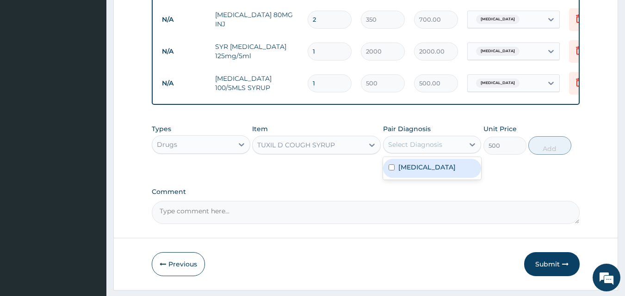
drag, startPoint x: 415, startPoint y: 152, endPoint x: 413, endPoint y: 176, distance: 24.2
click at [413, 154] on div "option Respiratory tract infection, selected. option Respiratory tract infectio…" at bounding box center [432, 145] width 98 height 18
click at [413, 172] on label "Respiratory tract infection" at bounding box center [426, 167] width 57 height 9
checkbox input "true"
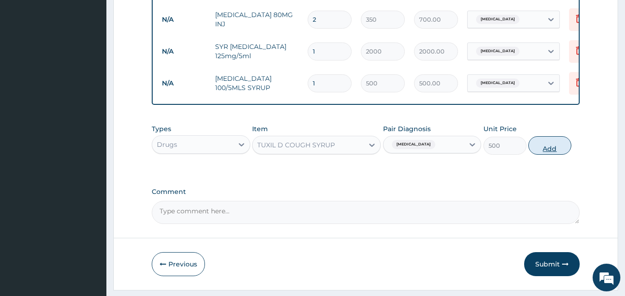
click at [551, 149] on button "Add" at bounding box center [549, 145] width 43 height 18
type input "0"
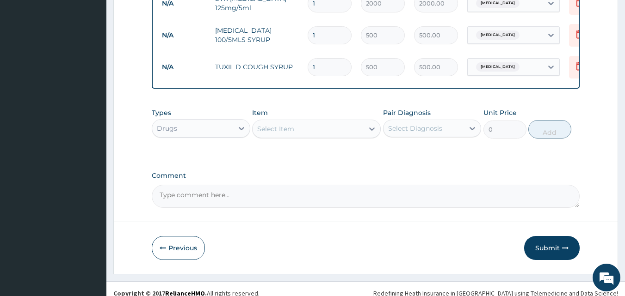
scroll to position [493, 0]
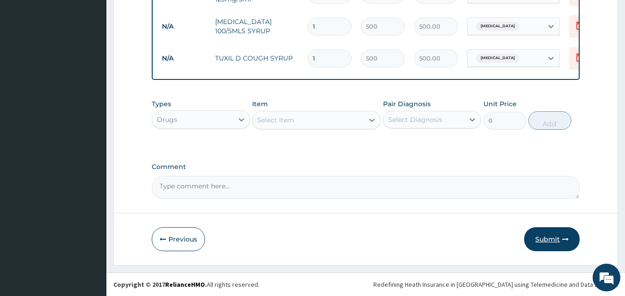
click at [544, 245] on button "Submit" at bounding box center [551, 240] width 55 height 24
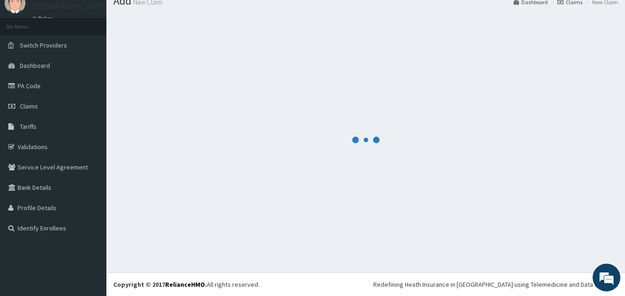
scroll to position [35, 0]
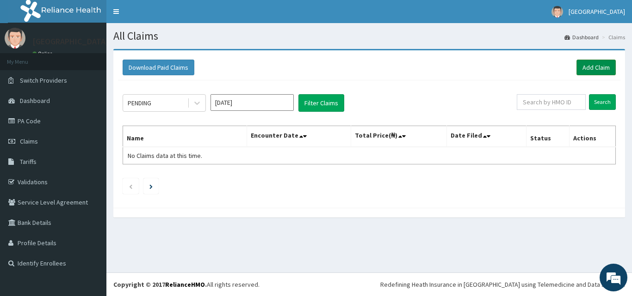
click at [595, 63] on link "Add Claim" at bounding box center [595, 68] width 39 height 16
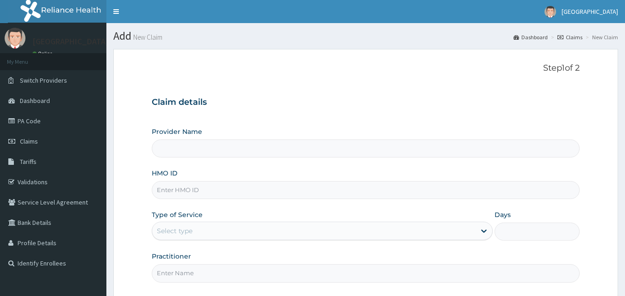
click at [370, 182] on input "HMO ID" at bounding box center [366, 190] width 428 height 18
paste input "LTR/10034/C"
type input "LTR/10034/C"
type input "[GEOGRAPHIC_DATA]"
type input "LTR/10034/C"
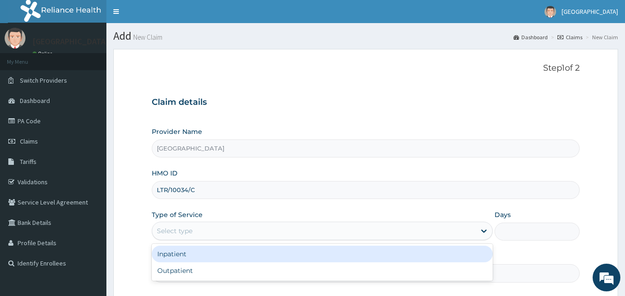
click at [362, 229] on div "Select type" at bounding box center [313, 231] width 323 height 15
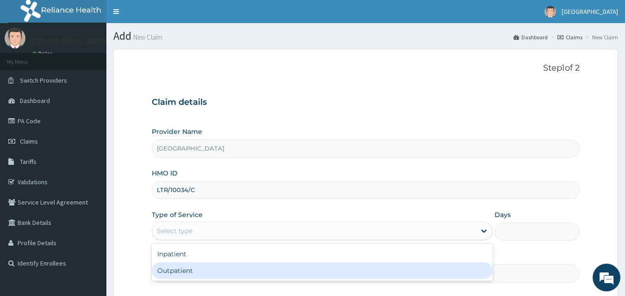
type input "1"
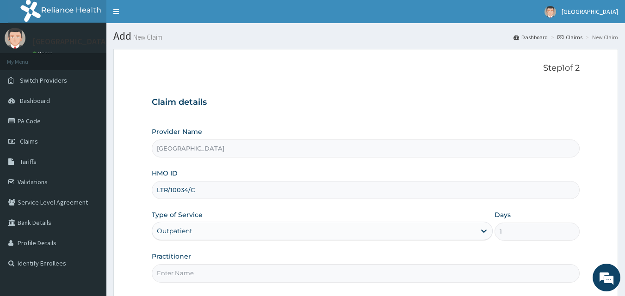
scroll to position [86, 0]
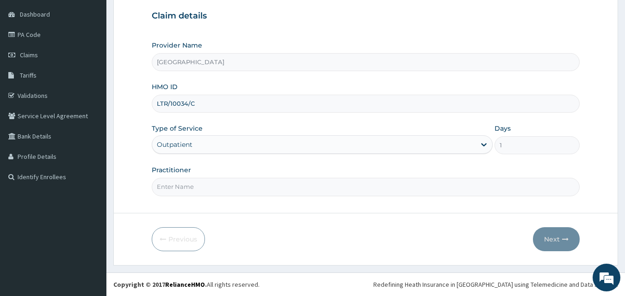
click at [419, 183] on input "Practitioner" at bounding box center [366, 187] width 428 height 18
type input "[PERSON_NAME][GEOGRAPHIC_DATA]"
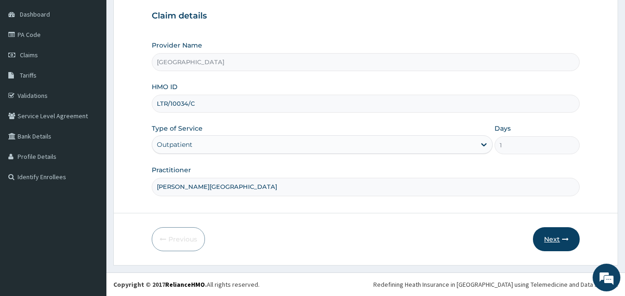
click at [571, 237] on button "Next" at bounding box center [556, 240] width 47 height 24
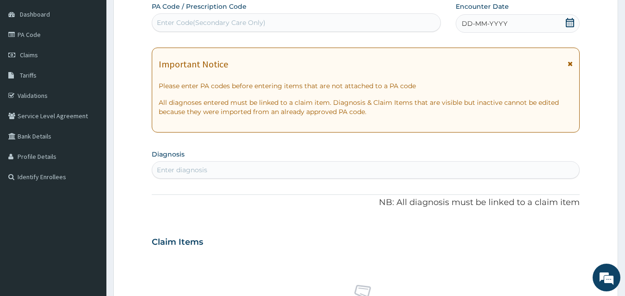
scroll to position [0, 0]
click at [571, 20] on icon at bounding box center [569, 22] width 9 height 9
click at [296, 175] on div "Enter diagnosis" at bounding box center [365, 170] width 427 height 15
type input "malari"
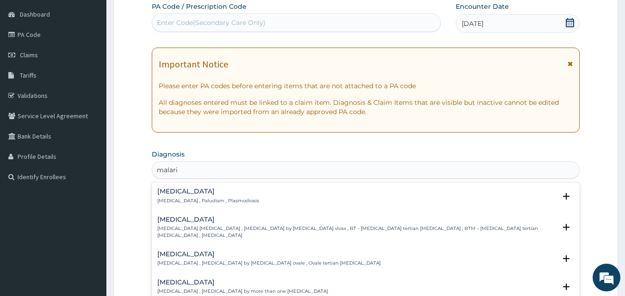
click at [177, 200] on p "[MEDICAL_DATA] , Paludism , Plasmodiosis" at bounding box center [208, 201] width 102 height 6
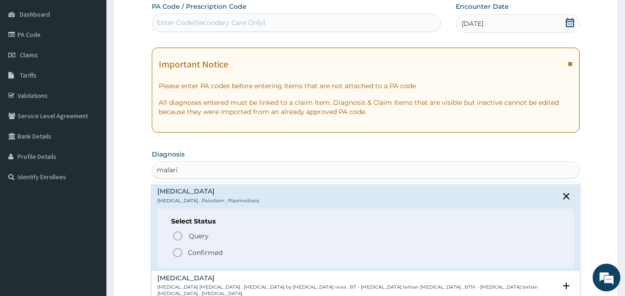
click at [178, 253] on icon "status option filled" at bounding box center [177, 252] width 11 height 11
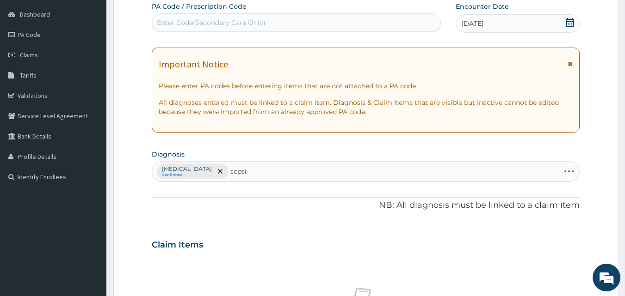
type input "[MEDICAL_DATA]"
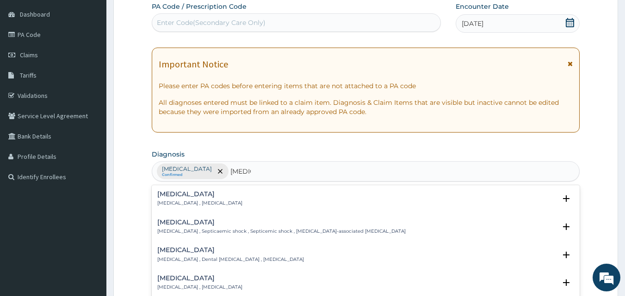
click at [171, 196] on h4 "[MEDICAL_DATA]" at bounding box center [199, 194] width 85 height 7
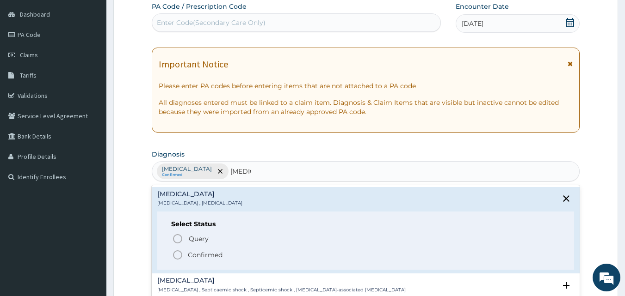
click at [176, 255] on icon "status option filled" at bounding box center [177, 255] width 11 height 11
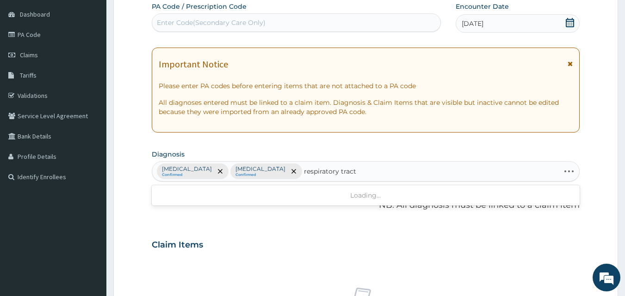
type input "respiratory tract"
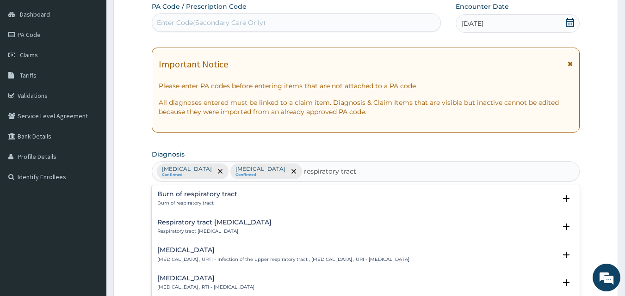
scroll to position [160, 0]
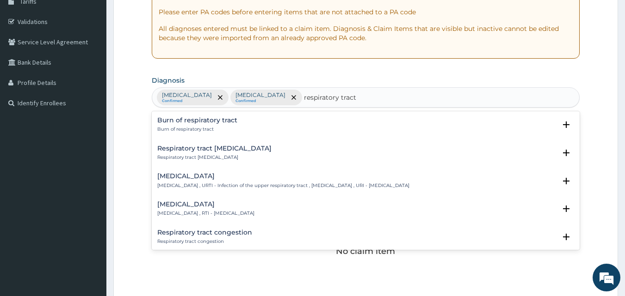
click at [212, 203] on h4 "[MEDICAL_DATA]" at bounding box center [205, 204] width 97 height 7
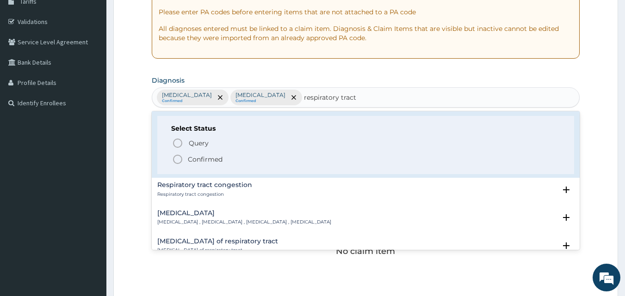
scroll to position [67, 0]
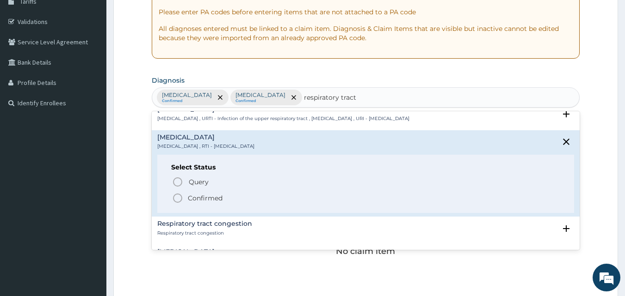
click at [175, 198] on icon "status option filled" at bounding box center [177, 198] width 11 height 11
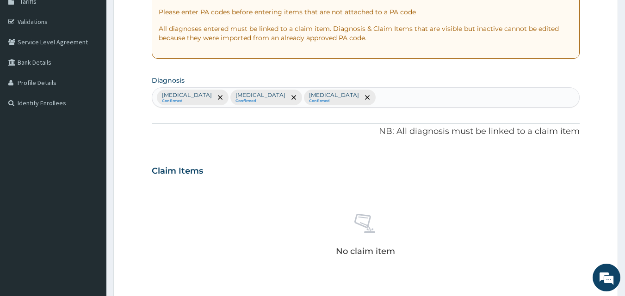
scroll to position [370, 0]
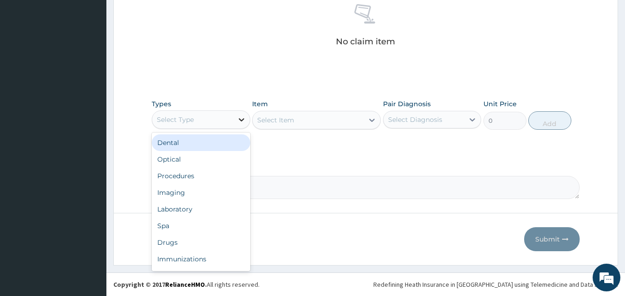
click at [233, 119] on div at bounding box center [241, 119] width 17 height 17
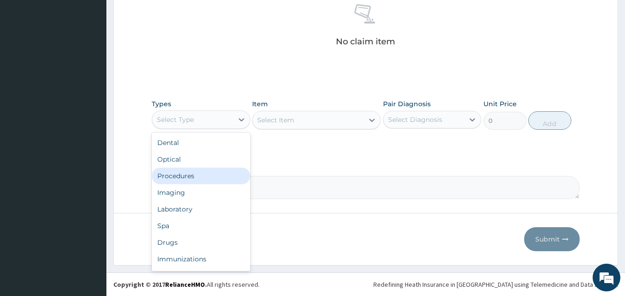
click at [215, 173] on div "Procedures" at bounding box center [201, 176] width 98 height 17
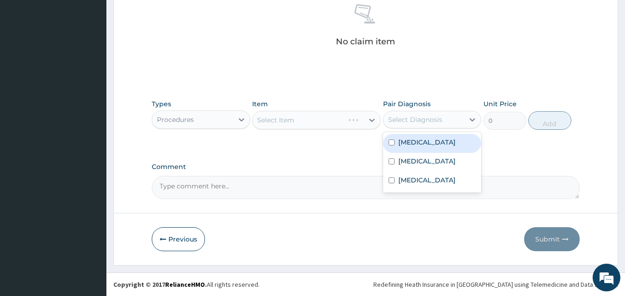
click at [420, 125] on div "Select Diagnosis" at bounding box center [423, 119] width 81 height 15
click at [416, 144] on label "[MEDICAL_DATA]" at bounding box center [426, 142] width 57 height 9
checkbox input "true"
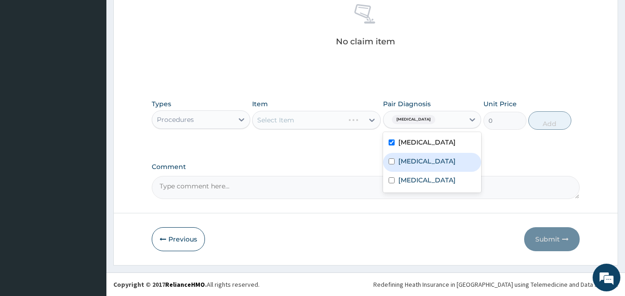
click at [412, 168] on div "[MEDICAL_DATA]" at bounding box center [432, 162] width 98 height 19
checkbox input "true"
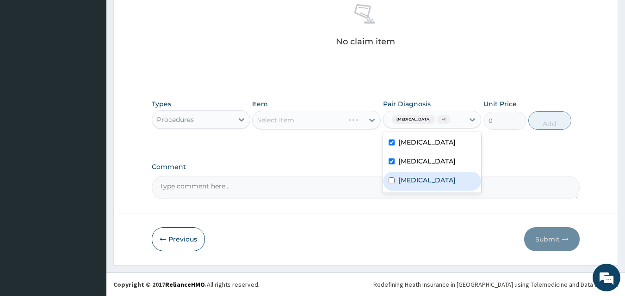
click at [406, 193] on div "[MEDICAL_DATA] [MEDICAL_DATA] [MEDICAL_DATA]" at bounding box center [432, 162] width 98 height 61
click at [401, 185] on label "[MEDICAL_DATA]" at bounding box center [426, 180] width 57 height 9
checkbox input "true"
click at [314, 123] on div "Select Item" at bounding box center [316, 120] width 129 height 18
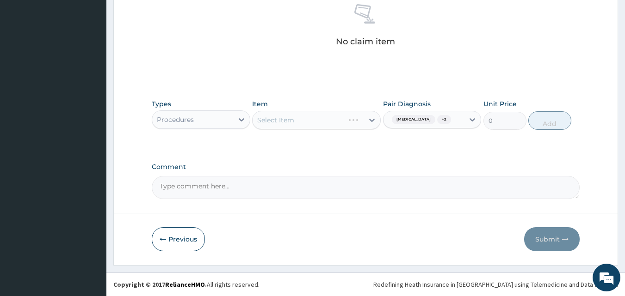
click at [314, 123] on div "Select Item" at bounding box center [316, 120] width 129 height 18
click at [303, 124] on div "Select Item" at bounding box center [316, 120] width 129 height 18
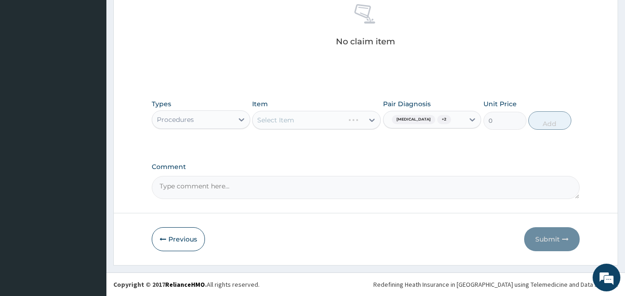
click at [297, 116] on div "Select Item" at bounding box center [316, 120] width 129 height 18
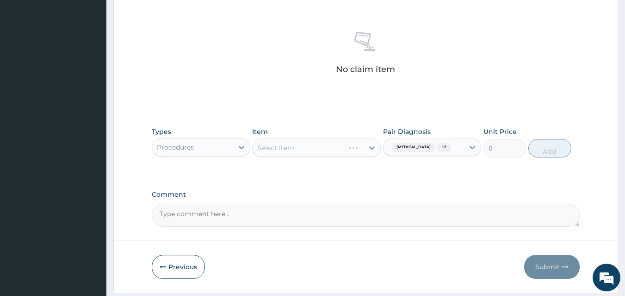
scroll to position [344, 0]
click at [296, 142] on div "Select Item" at bounding box center [316, 146] width 129 height 18
click at [276, 139] on div "Select Item" at bounding box center [316, 146] width 129 height 18
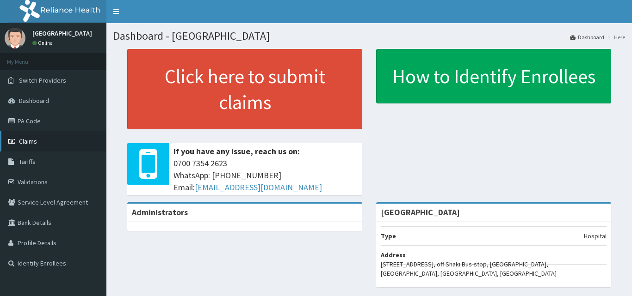
click at [40, 138] on link "Claims" at bounding box center [53, 141] width 106 height 20
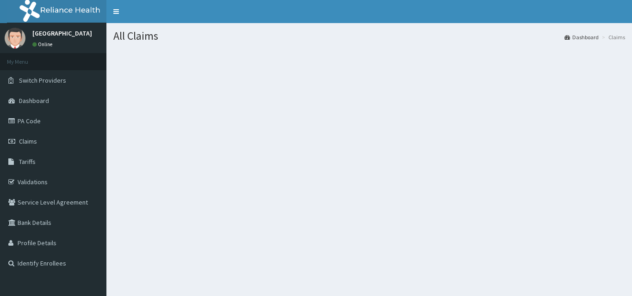
click at [53, 137] on link "Claims" at bounding box center [53, 141] width 106 height 20
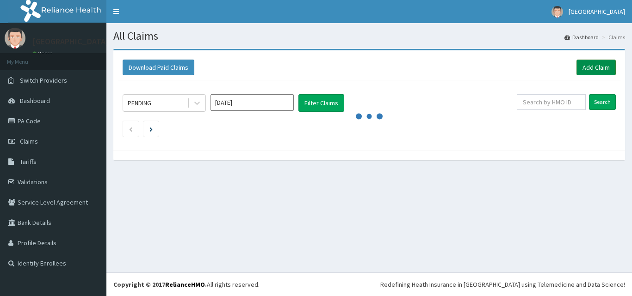
click at [594, 67] on link "Add Claim" at bounding box center [595, 68] width 39 height 16
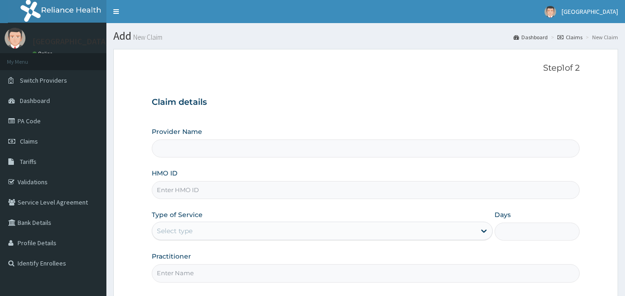
type input "[GEOGRAPHIC_DATA]"
click at [182, 188] on input "HMO ID" at bounding box center [366, 190] width 428 height 18
paste input "LTR/10034/C"
type input "LTR/10034/C"
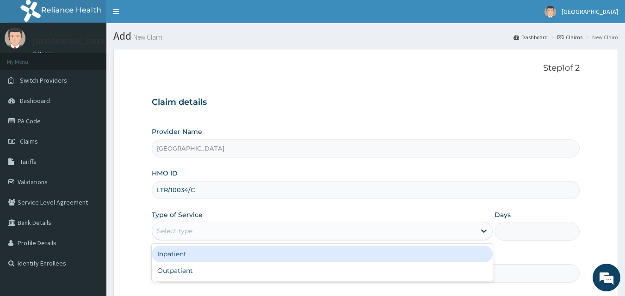
click at [190, 228] on div "Select type" at bounding box center [175, 231] width 36 height 9
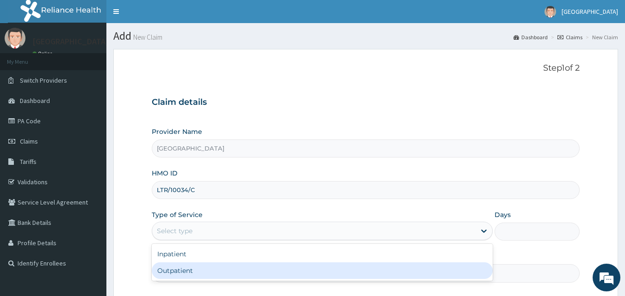
click at [184, 263] on div "Outpatient" at bounding box center [322, 271] width 341 height 17
type input "1"
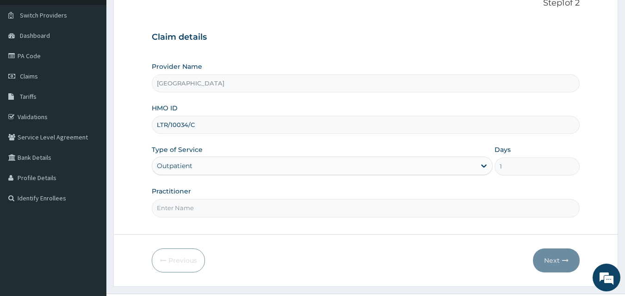
scroll to position [86, 0]
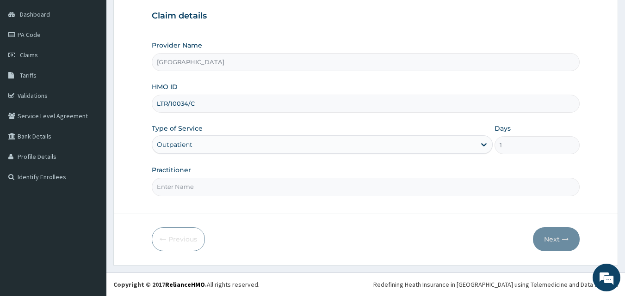
click at [287, 187] on input "Practitioner" at bounding box center [366, 187] width 428 height 18
type input "DR. MALOMO"
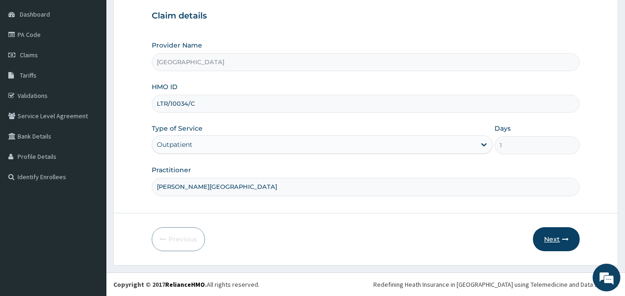
click at [566, 237] on icon "button" at bounding box center [565, 239] width 6 height 6
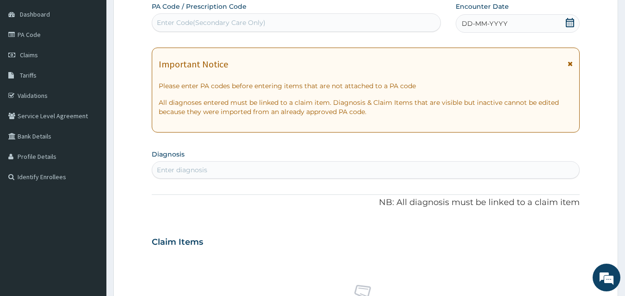
click at [570, 25] on icon at bounding box center [570, 22] width 8 height 9
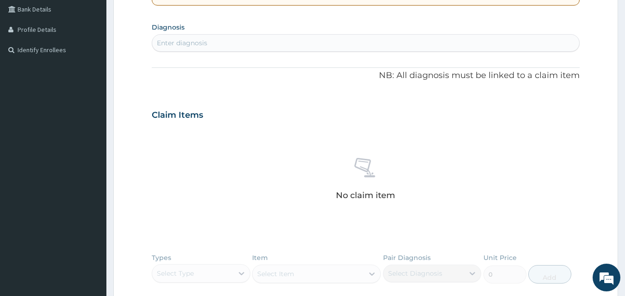
scroll to position [208, 0]
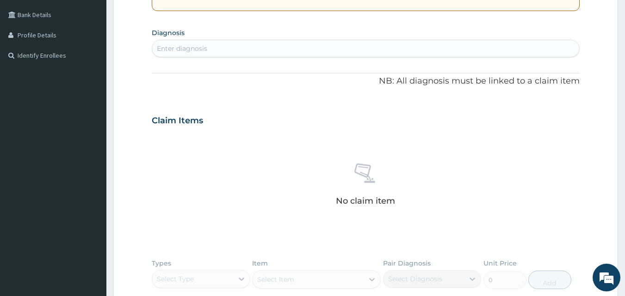
click at [362, 49] on div "Enter diagnosis" at bounding box center [365, 48] width 427 height 15
type input "malari"
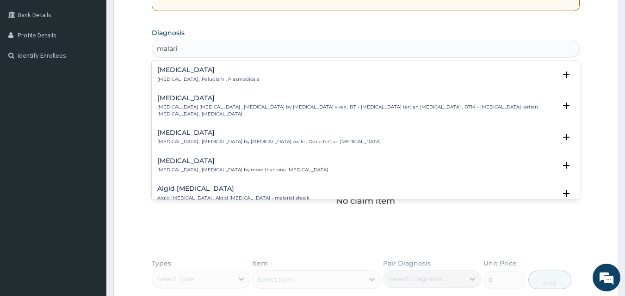
click at [184, 85] on div "Malaria Malaria , Paludism , Plasmodiosis Select Status Query Query covers susp…" at bounding box center [365, 77] width 417 height 21
click at [182, 76] on p "Malaria , Paludism , Plasmodiosis" at bounding box center [208, 79] width 102 height 6
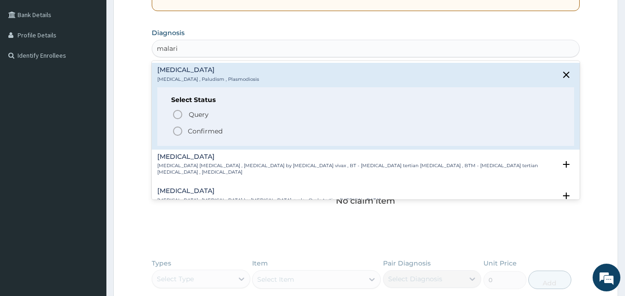
click at [177, 132] on icon "status option filled" at bounding box center [177, 131] width 11 height 11
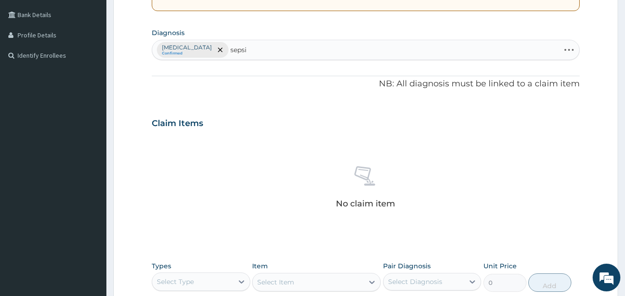
type input "sepsis"
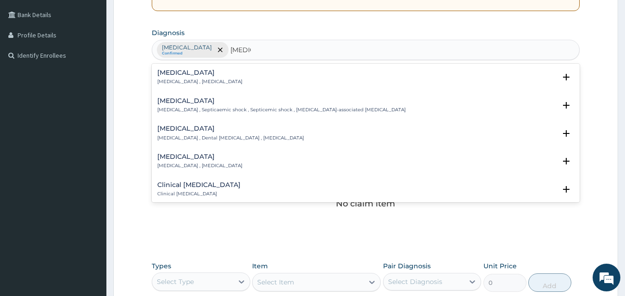
click at [192, 70] on h4 "Sepsis" at bounding box center [199, 72] width 85 height 7
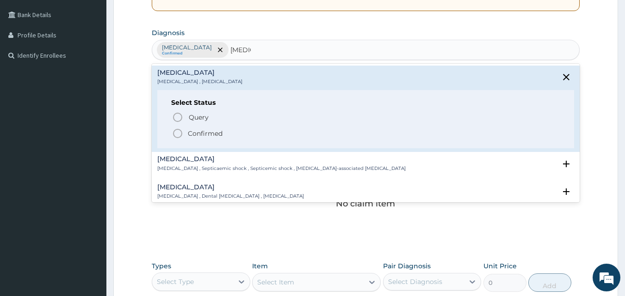
click at [173, 136] on circle "status option filled" at bounding box center [177, 133] width 8 height 8
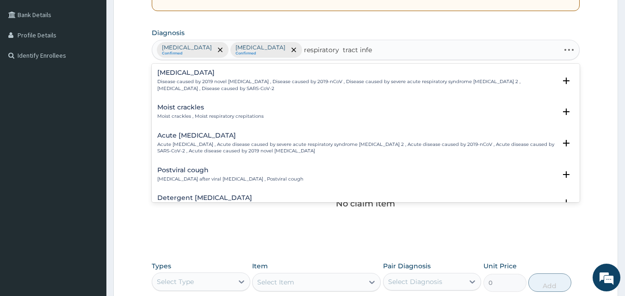
type input "respiratory tract infec"
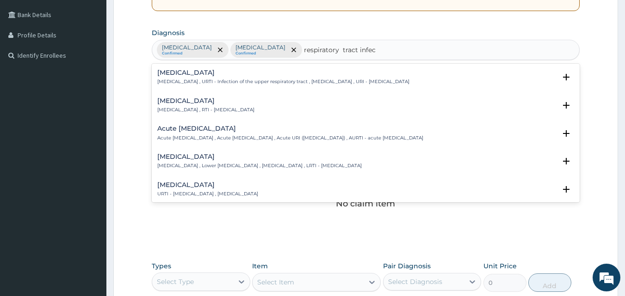
click at [193, 105] on div "Respiratory tract infection Respiratory tract infection , RTI - Respiratory tra…" at bounding box center [205, 106] width 97 height 16
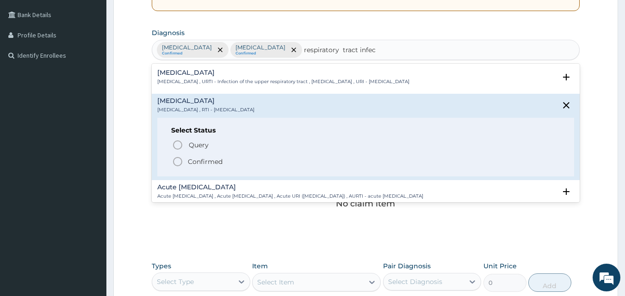
click at [179, 160] on icon "status option filled" at bounding box center [177, 161] width 11 height 11
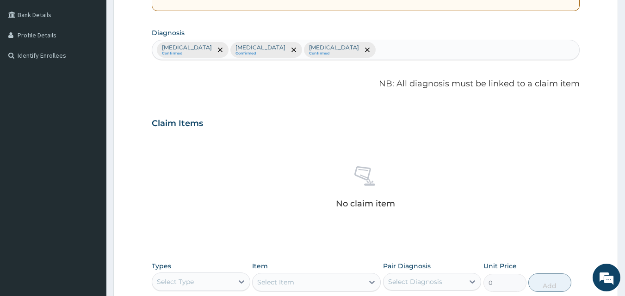
scroll to position [370, 0]
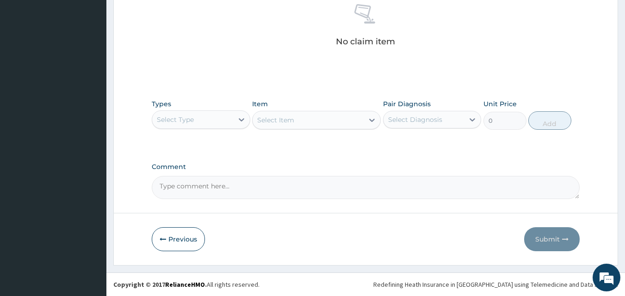
click at [204, 114] on div "Select Type" at bounding box center [192, 119] width 81 height 15
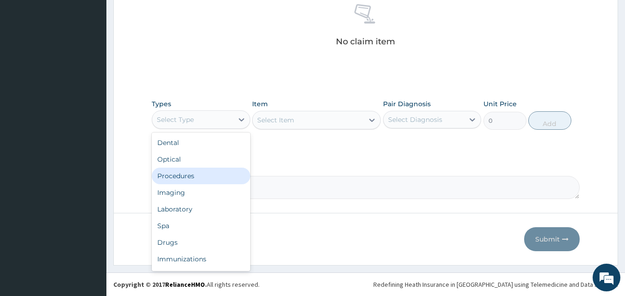
click at [194, 174] on div "Procedures" at bounding box center [201, 176] width 98 height 17
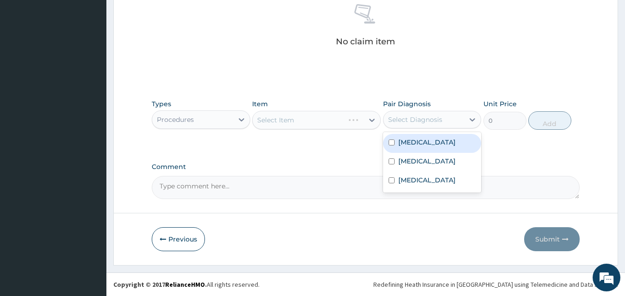
click at [419, 125] on div "Select Diagnosis" at bounding box center [423, 119] width 81 height 15
click at [416, 136] on div "Malaria" at bounding box center [432, 143] width 98 height 19
checkbox input "true"
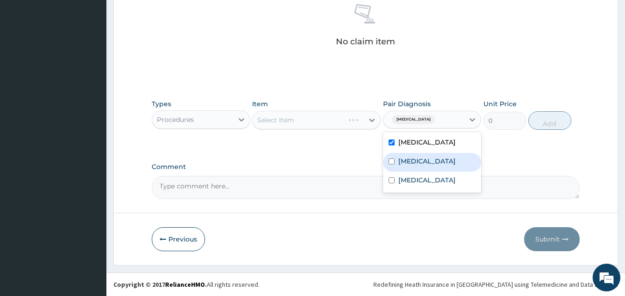
click at [413, 158] on label "Sepsis" at bounding box center [426, 161] width 57 height 9
checkbox input "true"
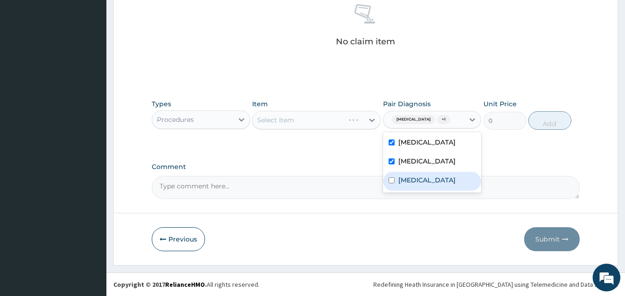
click at [411, 185] on label "Respiratory tract infection" at bounding box center [426, 180] width 57 height 9
checkbox input "true"
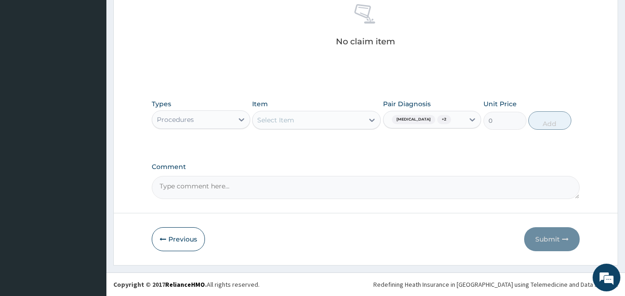
click at [356, 130] on div "Types Procedures Item Select Item Pair Diagnosis Malaria + 2 Unit Price 0 Add" at bounding box center [366, 115] width 428 height 40
click at [333, 119] on div "Select Item" at bounding box center [307, 120] width 111 height 15
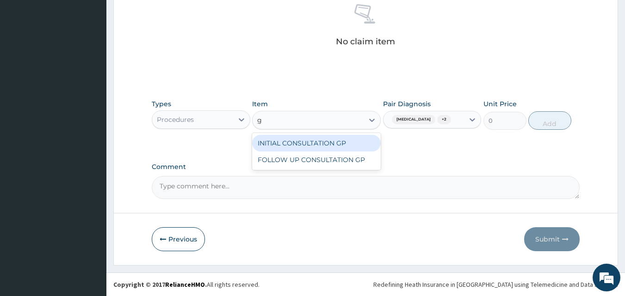
type input "gp"
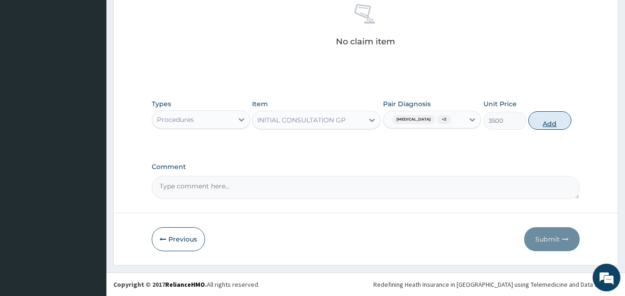
click at [542, 121] on button "Add" at bounding box center [549, 120] width 43 height 18
type input "0"
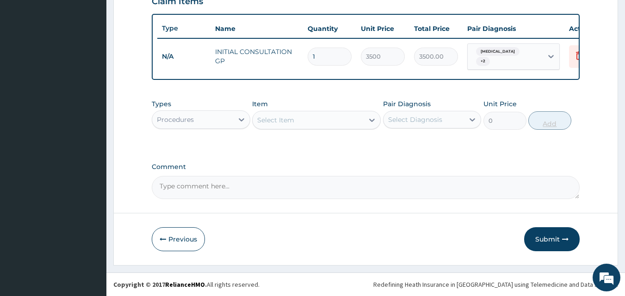
scroll to position [333, 0]
click at [225, 117] on div "Procedures" at bounding box center [192, 119] width 81 height 15
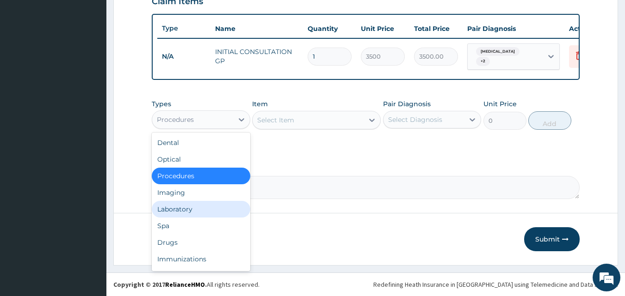
click at [190, 209] on div "Laboratory" at bounding box center [201, 209] width 98 height 17
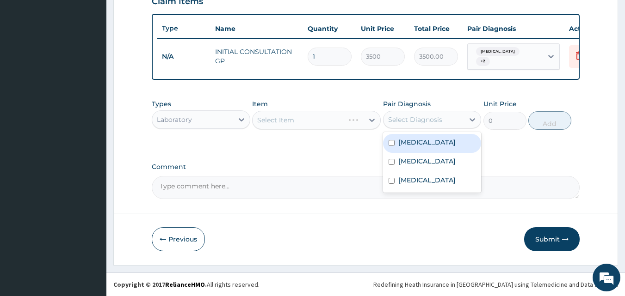
click at [427, 126] on div "Select Diagnosis" at bounding box center [423, 119] width 81 height 15
click at [424, 138] on div "Malaria" at bounding box center [432, 143] width 98 height 19
checkbox input "true"
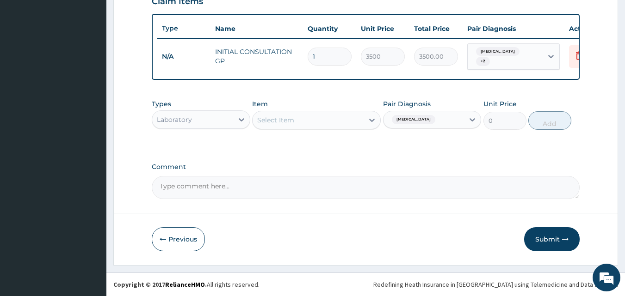
click at [342, 122] on div "Select Item" at bounding box center [316, 120] width 129 height 18
click at [342, 122] on div "Select Item" at bounding box center [307, 120] width 111 height 15
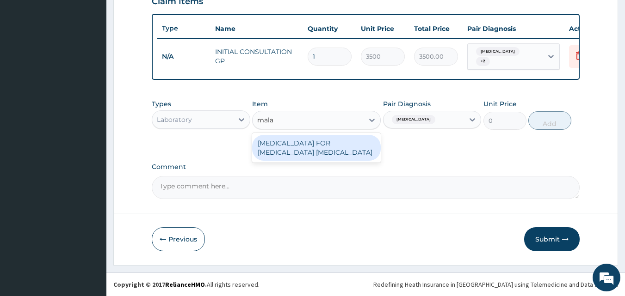
type input "malar"
click at [332, 145] on div "BLOOD FILM FOR MALARIA PARASITE" at bounding box center [316, 148] width 129 height 26
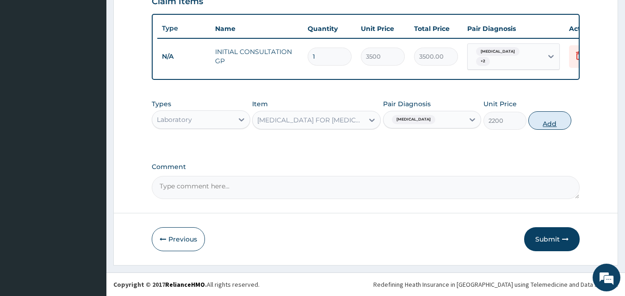
click at [547, 124] on button "Add" at bounding box center [549, 120] width 43 height 18
type input "0"
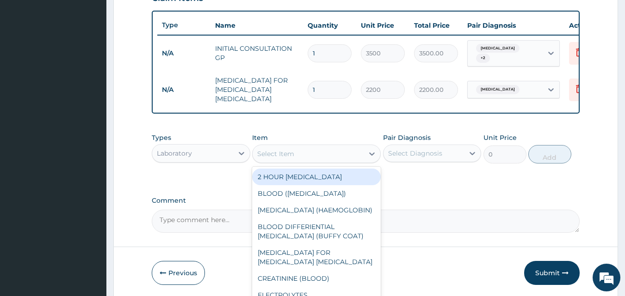
click at [326, 148] on div "Select Item" at bounding box center [307, 154] width 111 height 15
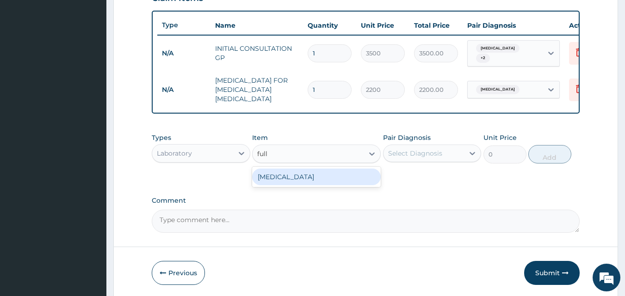
type input "full b"
click at [321, 174] on div "FULL BLOOD COUNT" at bounding box center [316, 177] width 129 height 17
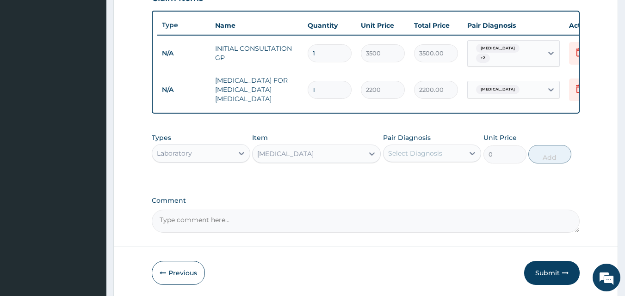
type input "3800"
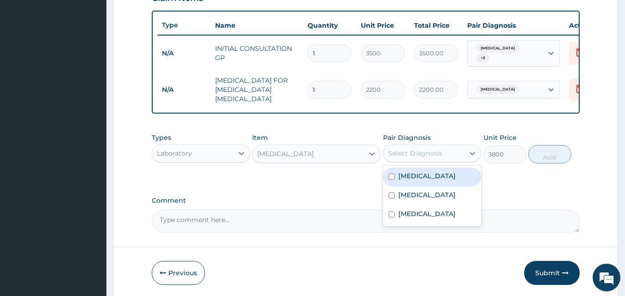
click at [435, 154] on div "Select Diagnosis" at bounding box center [415, 153] width 54 height 9
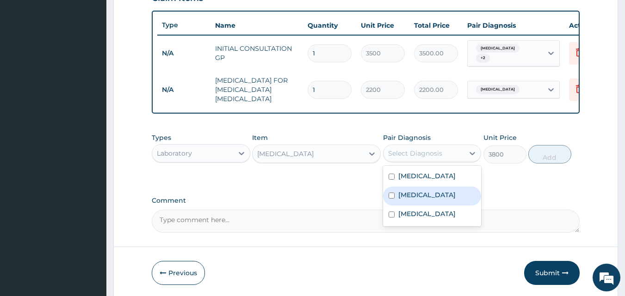
click at [418, 193] on label "Sepsis" at bounding box center [426, 195] width 57 height 9
checkbox input "true"
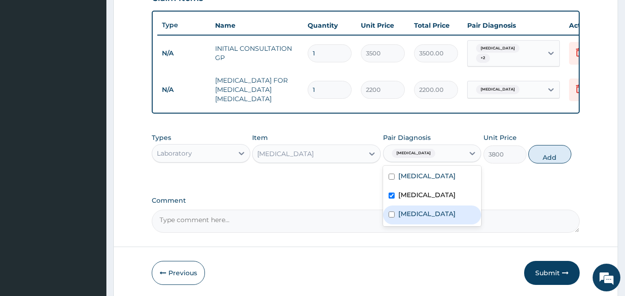
click at [451, 209] on label "Respiratory tract infection" at bounding box center [426, 213] width 57 height 9
checkbox input "true"
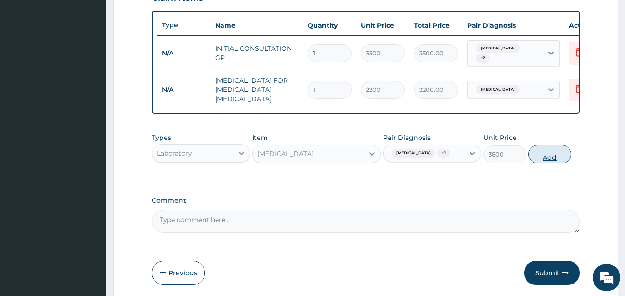
click at [541, 156] on button "Add" at bounding box center [549, 154] width 43 height 18
type input "0"
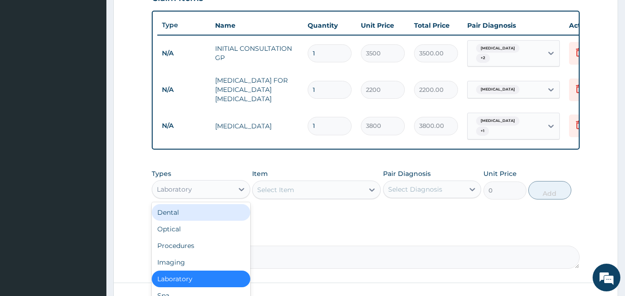
drag, startPoint x: 209, startPoint y: 177, endPoint x: 582, endPoint y: 231, distance: 377.1
click at [582, 231] on form "Step 2 of 2 PA Code / Prescription Code Enter Code(Secondary Care Only) Encount…" at bounding box center [365, 26] width 504 height 620
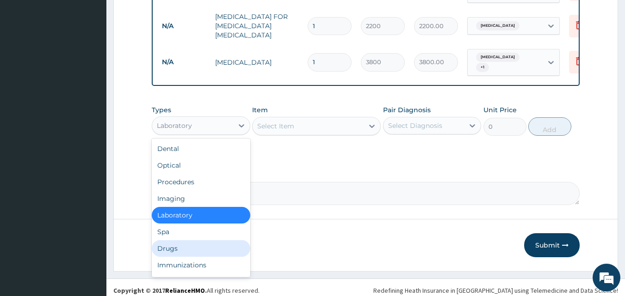
click at [189, 246] on div "Drugs" at bounding box center [201, 248] width 98 height 17
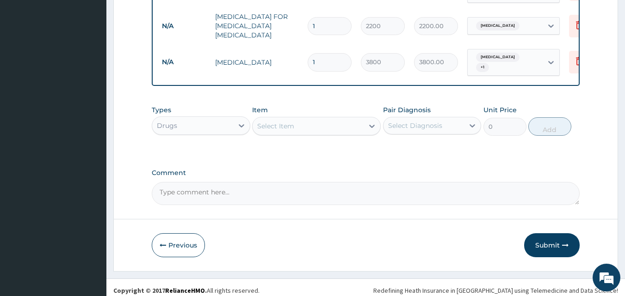
click at [271, 122] on div "Select Item" at bounding box center [275, 126] width 37 height 9
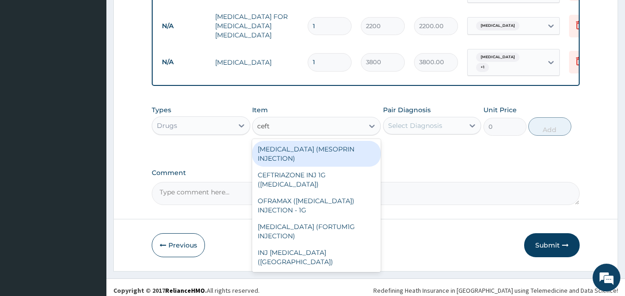
type input "ceftr"
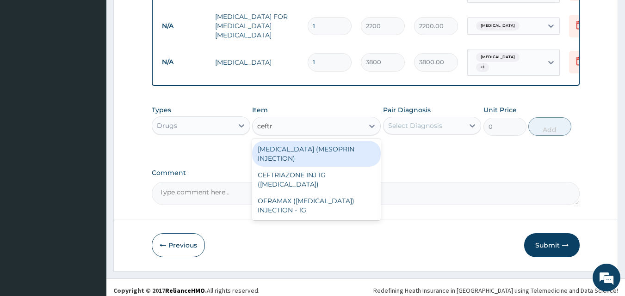
click at [357, 150] on div "CEFTRIAXONE (MESOPRIN INJECTION)" at bounding box center [316, 154] width 129 height 26
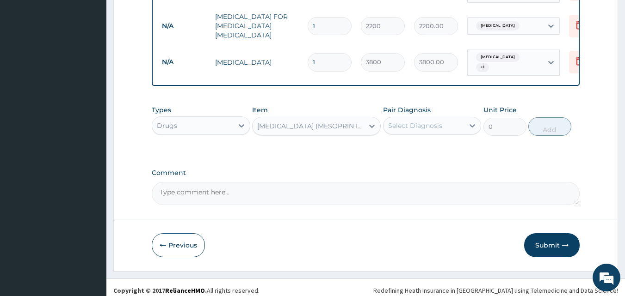
type input "1800"
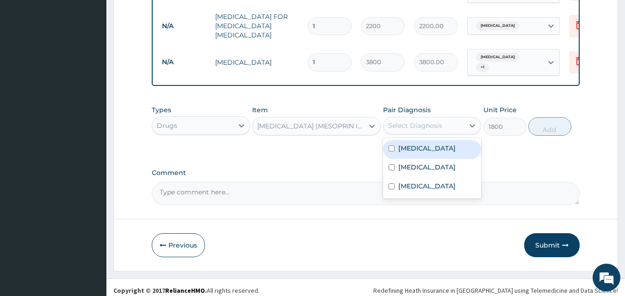
click at [421, 121] on div "Select Diagnosis" at bounding box center [415, 125] width 54 height 9
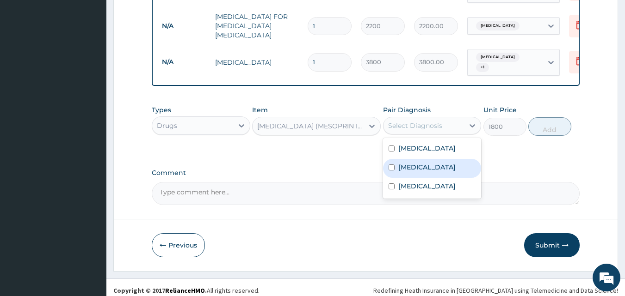
click at [409, 163] on label "Sepsis" at bounding box center [426, 167] width 57 height 9
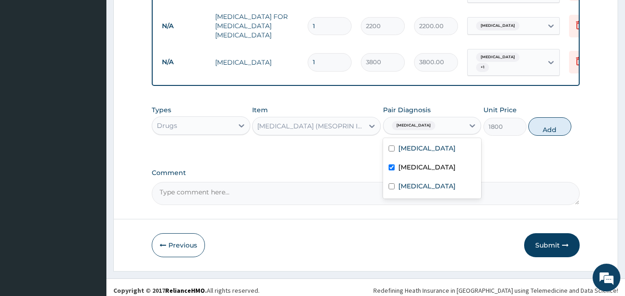
click at [409, 171] on div "Sepsis" at bounding box center [432, 168] width 98 height 19
checkbox input "false"
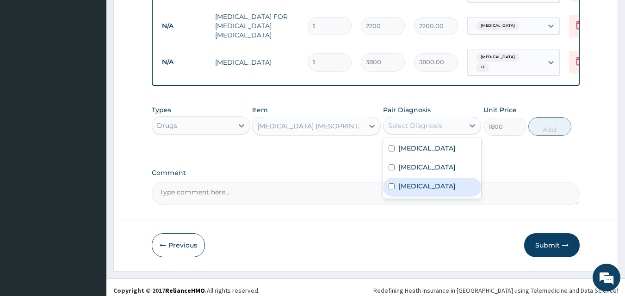
click at [412, 188] on label "Respiratory tract infection" at bounding box center [426, 186] width 57 height 9
checkbox input "true"
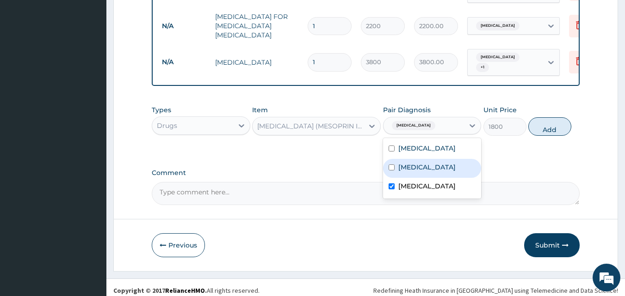
click at [408, 163] on label "Sepsis" at bounding box center [426, 167] width 57 height 9
checkbox input "true"
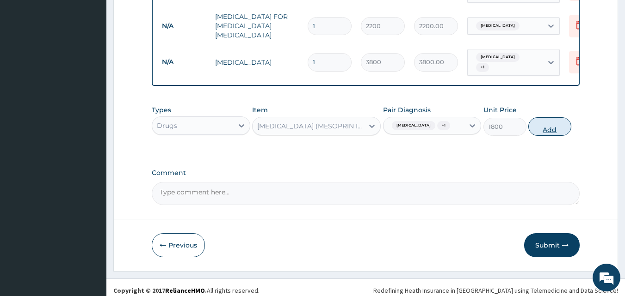
click at [541, 133] on button "Add" at bounding box center [549, 126] width 43 height 18
type input "0"
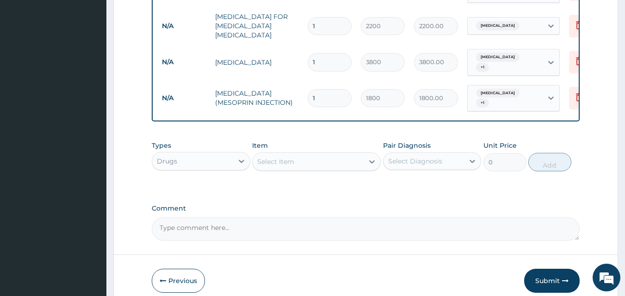
type input "2"
type input "3600.00"
type input "3"
type input "5400.00"
type input "2"
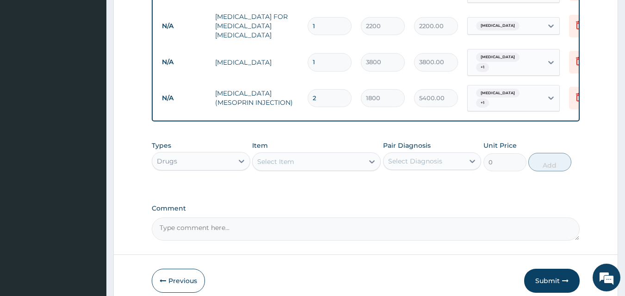
type input "3600.00"
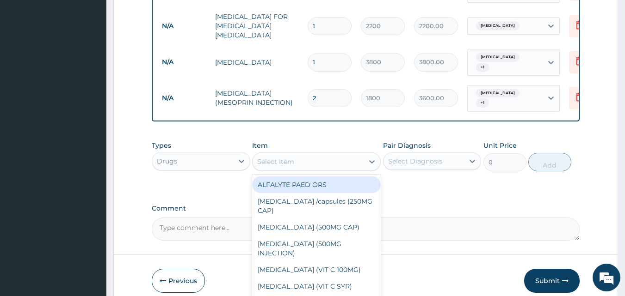
drag, startPoint x: 307, startPoint y: 162, endPoint x: 303, endPoint y: 158, distance: 6.2
click at [303, 158] on div "Select Item" at bounding box center [307, 161] width 111 height 15
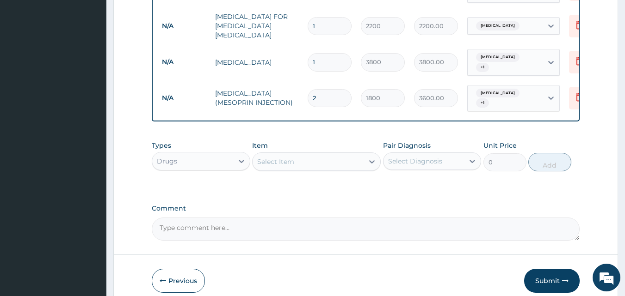
click at [303, 158] on div "Select Item" at bounding box center [307, 161] width 111 height 15
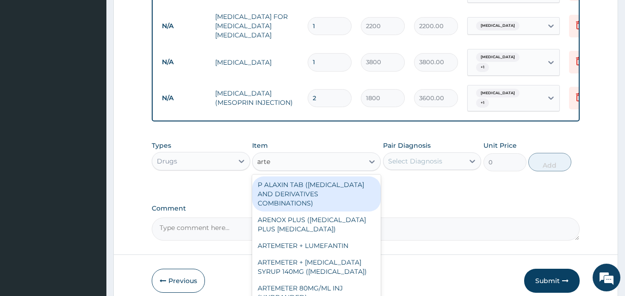
type input "artem"
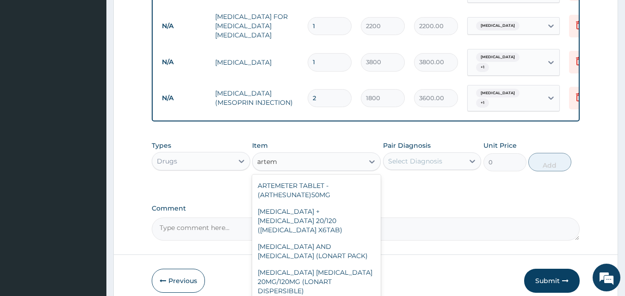
scroll to position [141, 0]
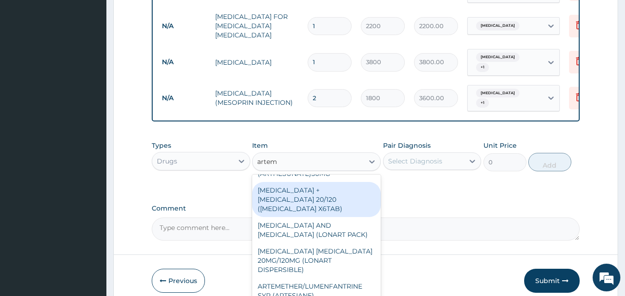
click at [319, 182] on div "ARTEMETHER + LUMEFANTRINE 20/120 (COARTEM X6TAB)" at bounding box center [316, 199] width 129 height 35
type input "1400"
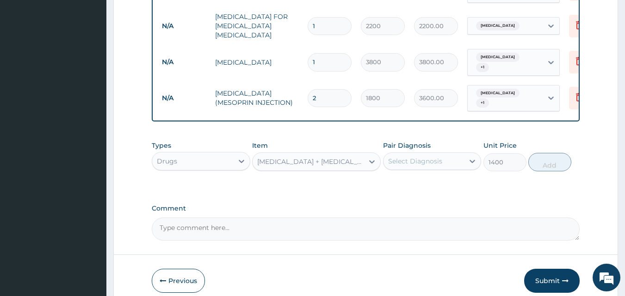
click at [443, 154] on div "Select Diagnosis" at bounding box center [423, 161] width 81 height 15
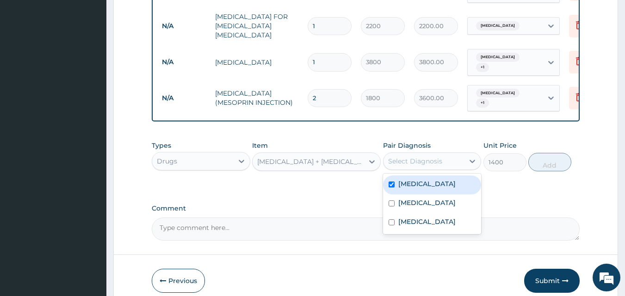
checkbox input "true"
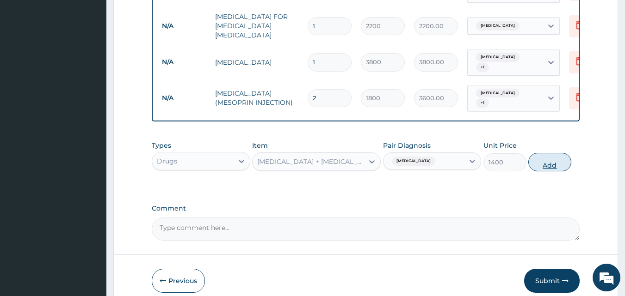
click at [561, 153] on button "Add" at bounding box center [549, 162] width 43 height 18
type input "0"
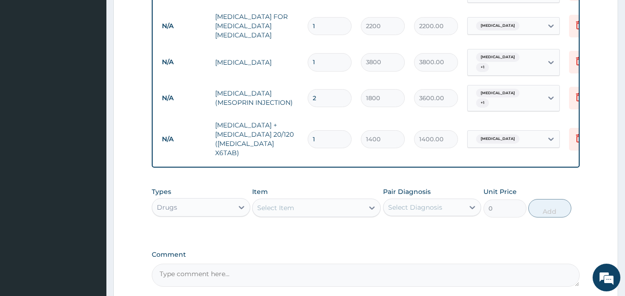
click at [320, 201] on div "Select Item" at bounding box center [307, 208] width 111 height 15
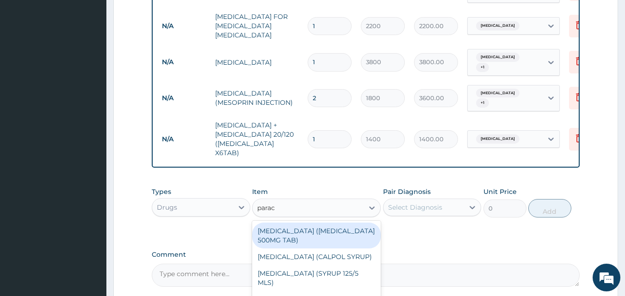
type input "parace"
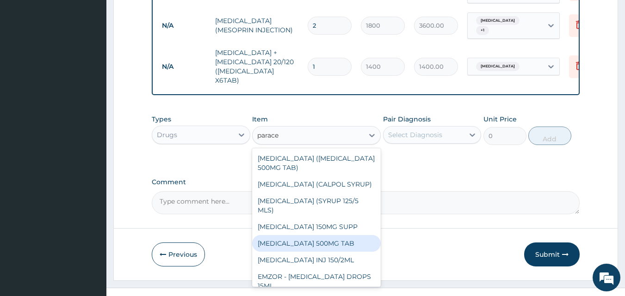
click at [349, 235] on div "PARACETAMOL 500MG TAB" at bounding box center [316, 243] width 129 height 17
type input "35"
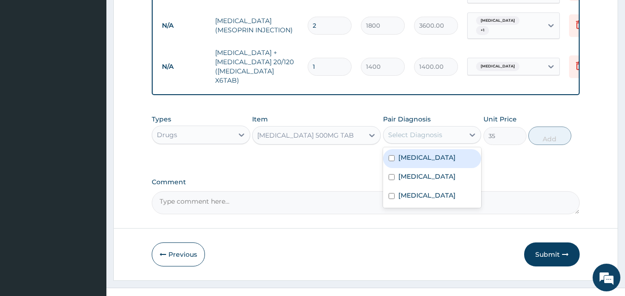
drag, startPoint x: 430, startPoint y: 117, endPoint x: 419, endPoint y: 143, distance: 28.9
click at [419, 143] on div "option Malaria, selected. option Malaria focused, 1 of 3. 3 results available. …" at bounding box center [432, 135] width 98 height 18
click at [419, 153] on label "Malaria" at bounding box center [426, 157] width 57 height 9
checkbox input "true"
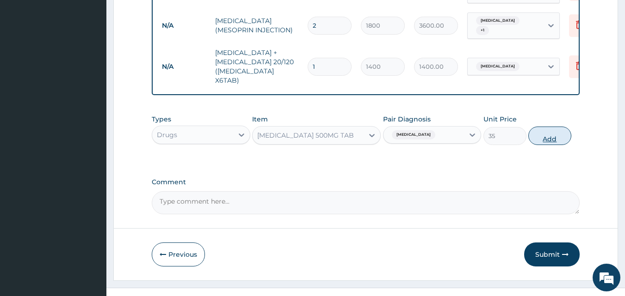
click at [544, 127] on button "Add" at bounding box center [549, 136] width 43 height 18
type input "0"
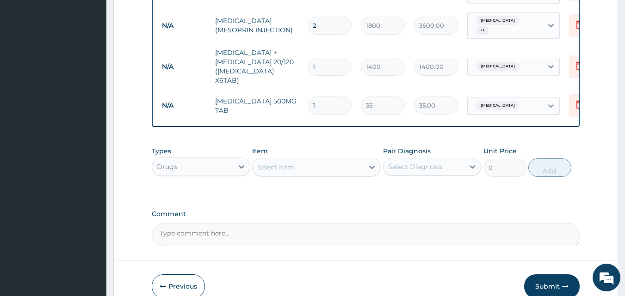
type input "2"
type input "70.00"
type input "3"
type input "105.00"
type input "4"
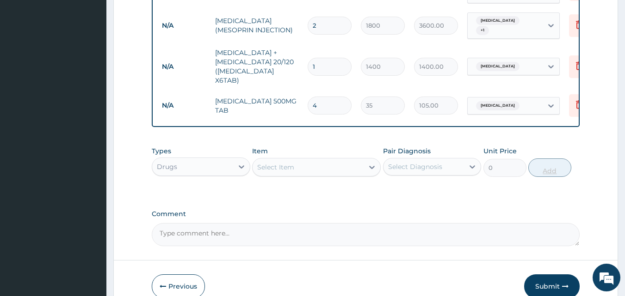
type input "140.00"
type input "5"
type input "175.00"
type input "6"
type input "210.00"
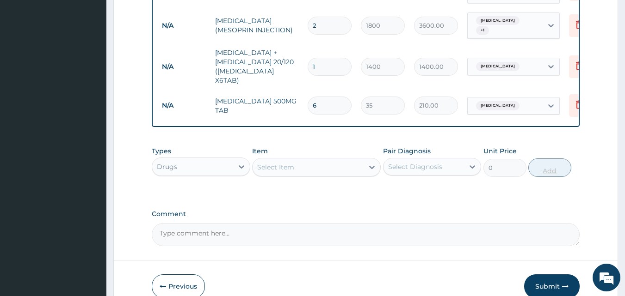
type input "7"
type input "245.00"
type input "8"
type input "280.00"
type input "9"
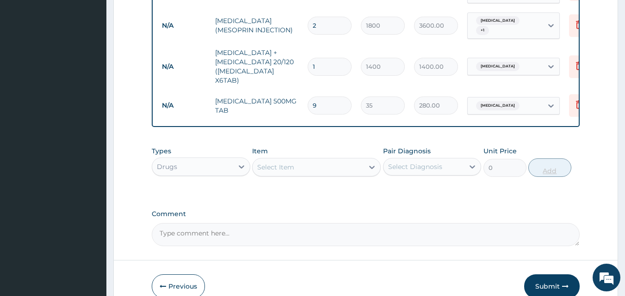
type input "315.00"
click at [318, 160] on div "Select Item" at bounding box center [307, 167] width 111 height 15
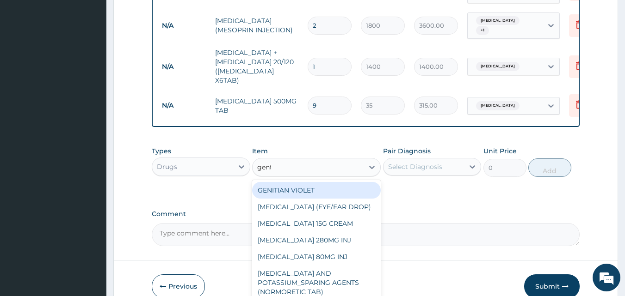
type input "genta"
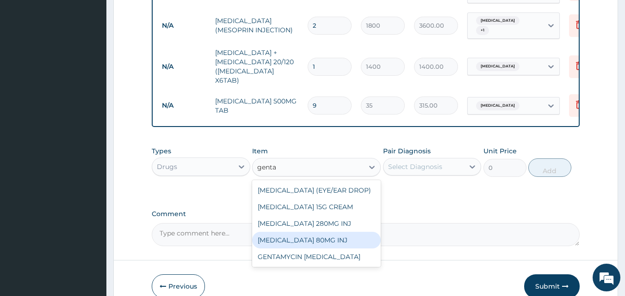
click at [305, 232] on div "GENTAMICIN 80MG INJ" at bounding box center [316, 240] width 129 height 17
type input "350"
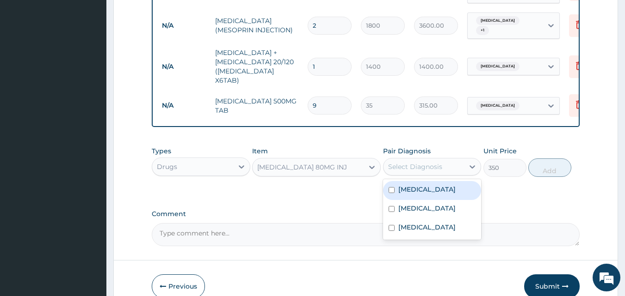
click at [439, 162] on div "Select Diagnosis" at bounding box center [415, 166] width 54 height 9
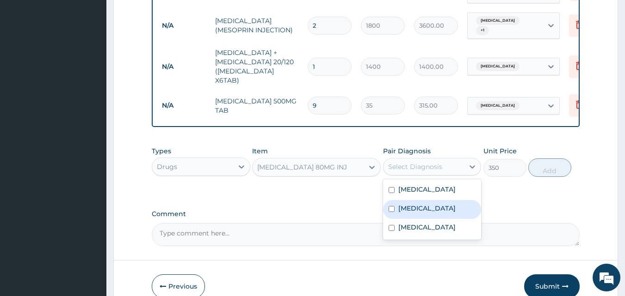
click at [416, 200] on div "Sepsis" at bounding box center [432, 209] width 98 height 19
checkbox input "true"
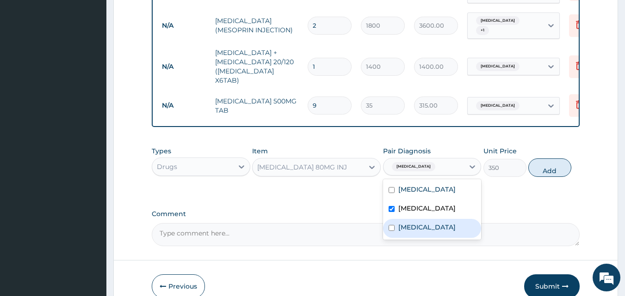
click at [416, 223] on label "Respiratory tract infection" at bounding box center [426, 227] width 57 height 9
checkbox input "true"
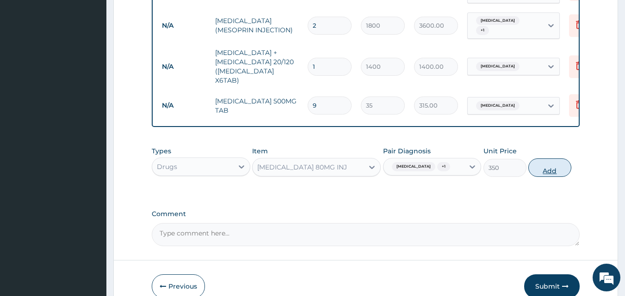
click at [540, 159] on button "Add" at bounding box center [549, 168] width 43 height 18
type input "0"
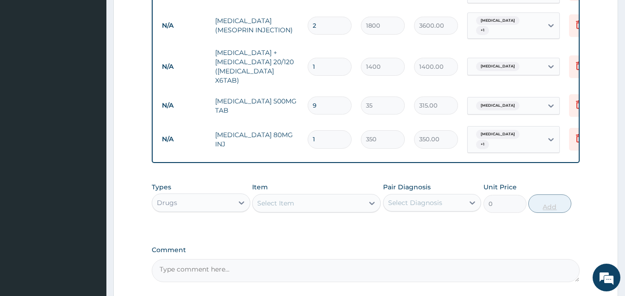
type input "2"
type input "700.00"
click at [310, 196] on div "Select Item" at bounding box center [307, 203] width 111 height 15
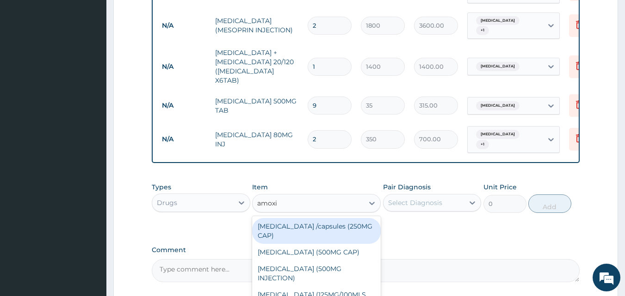
type input "amoxic"
click at [363, 218] on div "AMOXICILLIN /capsules (250MG CAP)" at bounding box center [316, 231] width 129 height 26
type input "30"
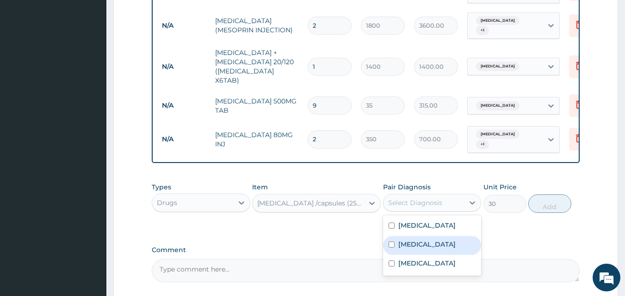
drag, startPoint x: 421, startPoint y: 181, endPoint x: 409, endPoint y: 251, distance: 71.4
click at [409, 212] on div "option Respiratory tract infection, selected. option Sepsis focused, 2 of 3. 3 …" at bounding box center [432, 203] width 98 height 18
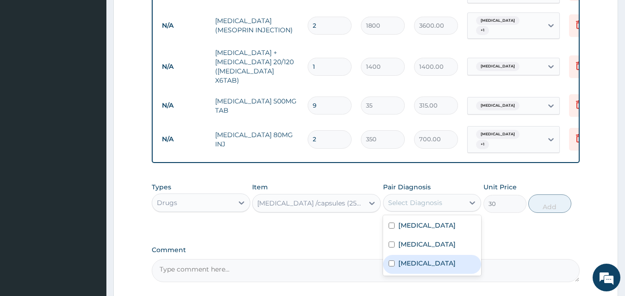
click at [409, 259] on label "Respiratory tract infection" at bounding box center [426, 263] width 57 height 9
checkbox input "true"
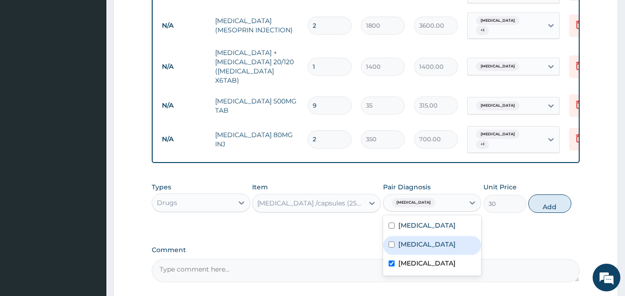
click at [409, 240] on label "Sepsis" at bounding box center [426, 244] width 57 height 9
checkbox input "true"
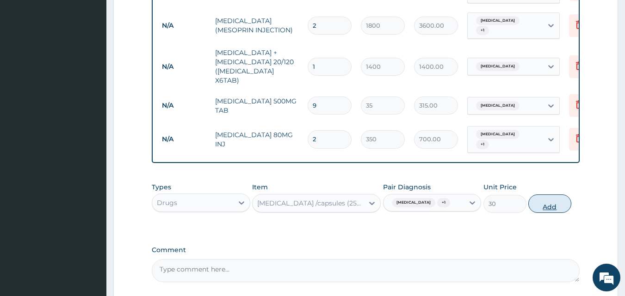
click at [546, 197] on button "Add" at bounding box center [549, 204] width 43 height 18
type input "0"
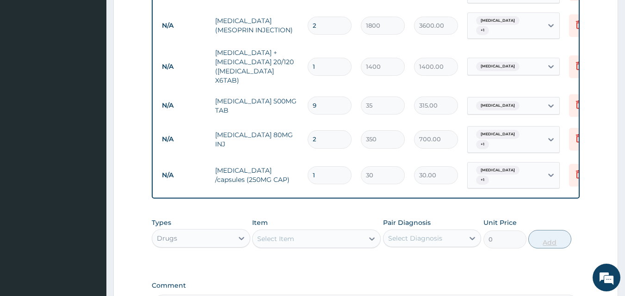
type input "15"
type input "450.00"
type input "15"
click at [280, 234] on div "Select Item" at bounding box center [275, 238] width 37 height 9
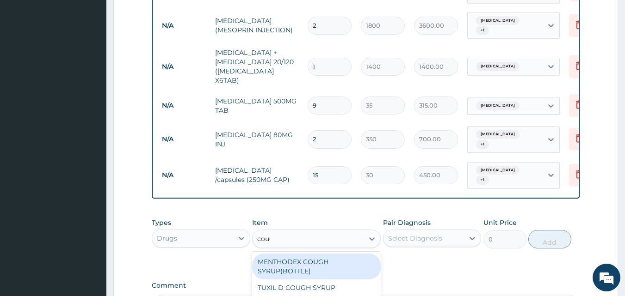
type input "cough"
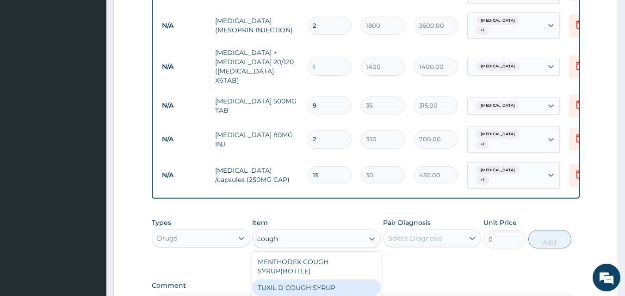
click at [350, 280] on div "TUXIL D COUGH SYRUP" at bounding box center [316, 288] width 129 height 17
type input "500"
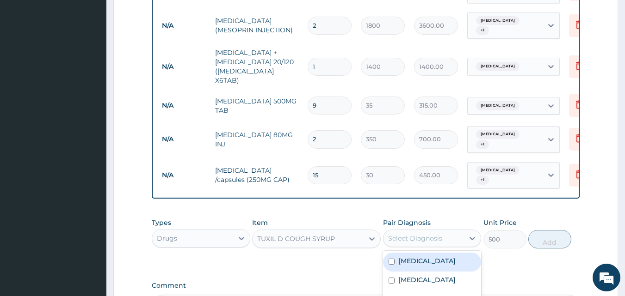
click at [433, 234] on div "Select Diagnosis" at bounding box center [415, 238] width 54 height 9
click at [423, 295] on label "Respiratory tract infection" at bounding box center [426, 299] width 57 height 9
checkbox input "true"
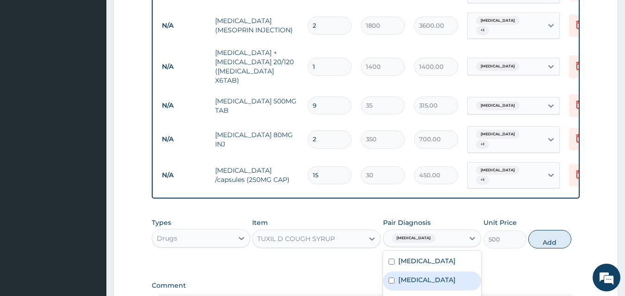
click at [409, 276] on label "Sepsis" at bounding box center [426, 280] width 57 height 9
checkbox input "true"
click at [535, 230] on button "Add" at bounding box center [549, 239] width 43 height 18
type input "0"
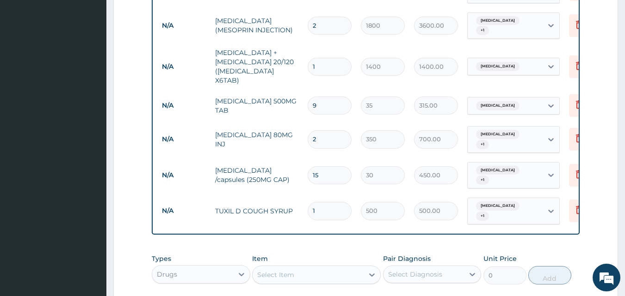
click at [270, 96] on td "PARACETAMOL 500MG TAB" at bounding box center [256, 106] width 92 height 28
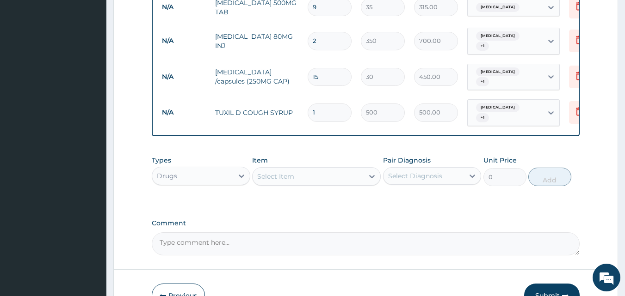
scroll to position [605, 0]
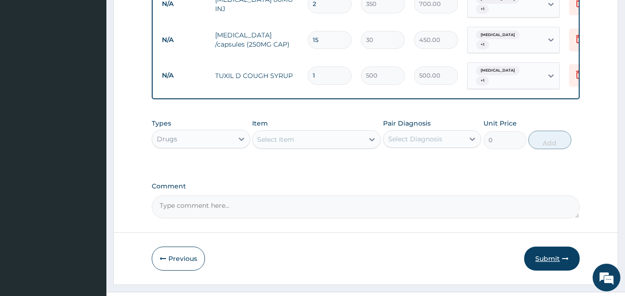
click at [551, 247] on button "Submit" at bounding box center [551, 259] width 55 height 24
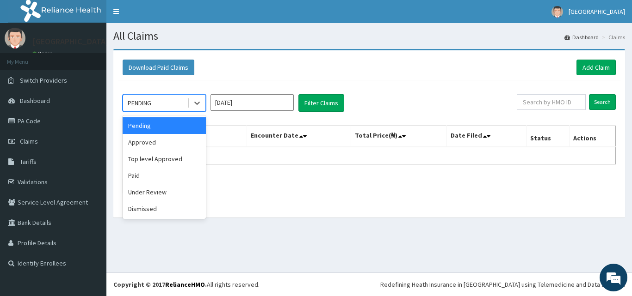
click at [170, 106] on div "PENDING" at bounding box center [155, 103] width 64 height 15
click at [160, 146] on div "Approved" at bounding box center [164, 142] width 83 height 17
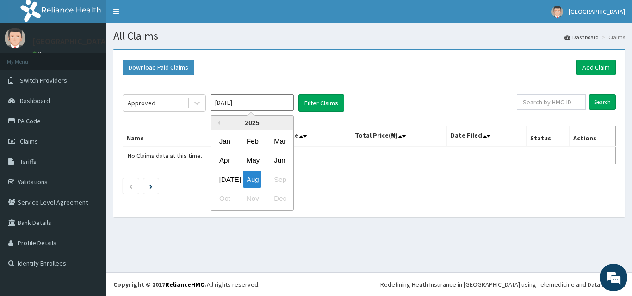
click at [250, 97] on input "[DATE]" at bounding box center [251, 102] width 83 height 17
click at [253, 175] on div "Aug" at bounding box center [252, 179] width 18 height 17
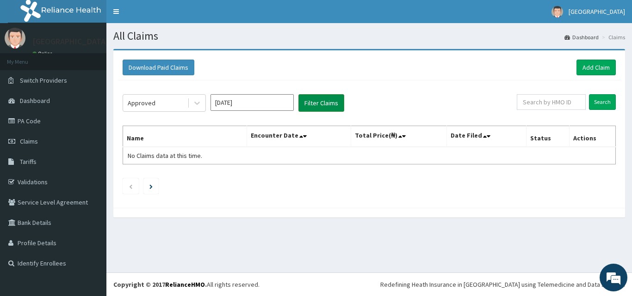
click at [317, 102] on button "Filter Claims" at bounding box center [321, 103] width 46 height 18
